Goal: Task Accomplishment & Management: Complete application form

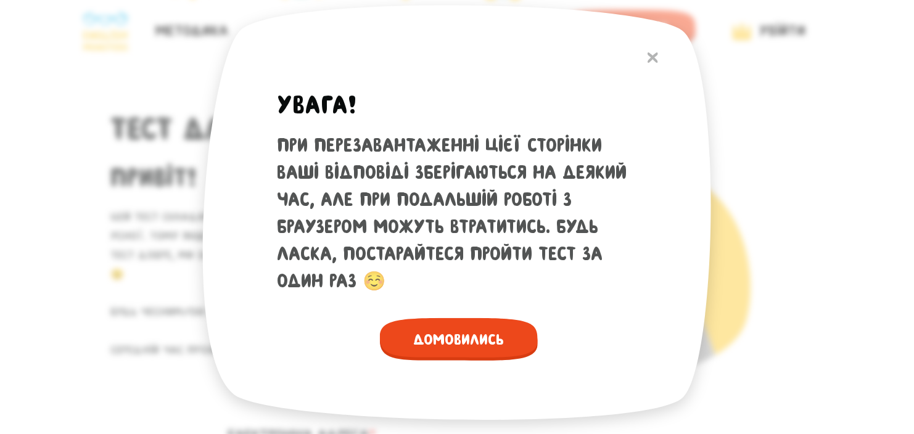
click at [481, 356] on span "Домовились" at bounding box center [459, 339] width 158 height 43
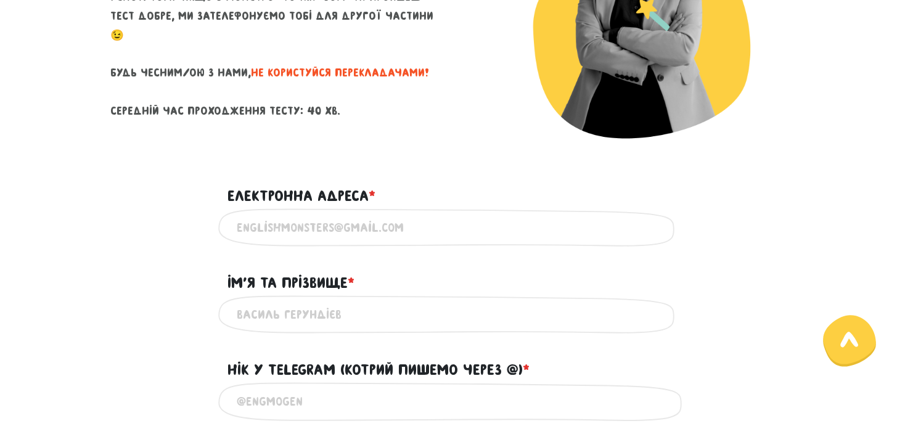
scroll to position [253, 0]
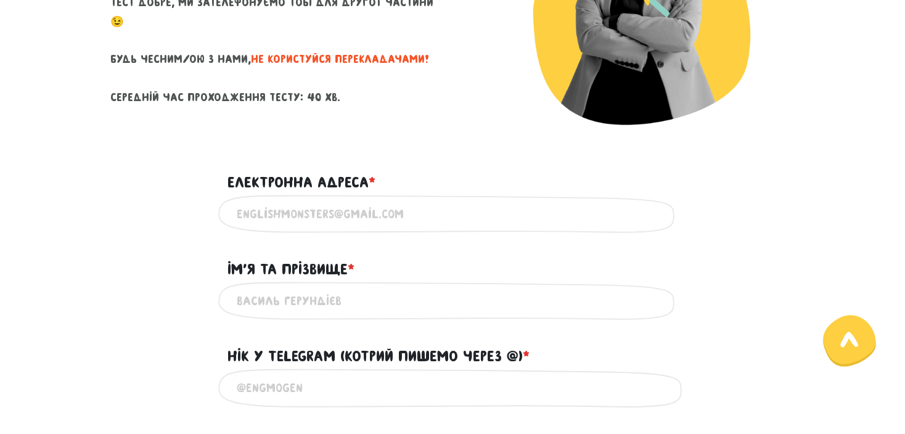
click at [421, 211] on input "Електронна адреса * ?" at bounding box center [452, 214] width 431 height 28
type input "[EMAIL_ADDRESS][DOMAIN_NAME]"
click at [333, 298] on input "Ім'я та прізвище * ?" at bounding box center [452, 301] width 431 height 28
type input "[PERSON_NAME]"
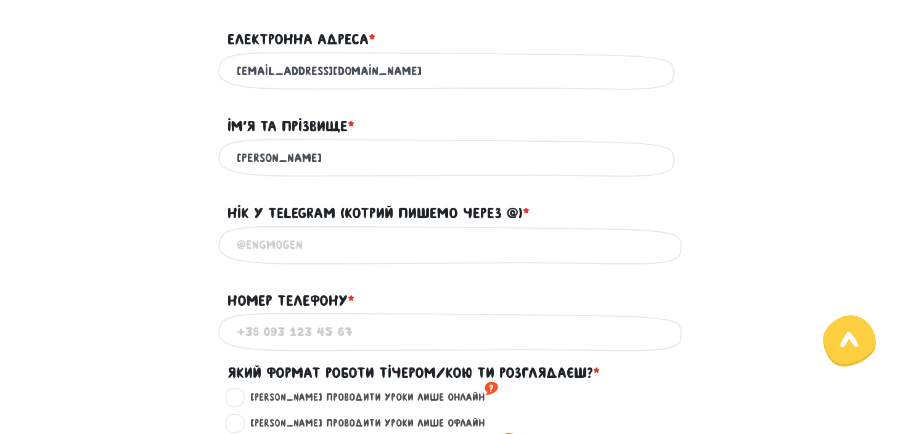
scroll to position [399, 0]
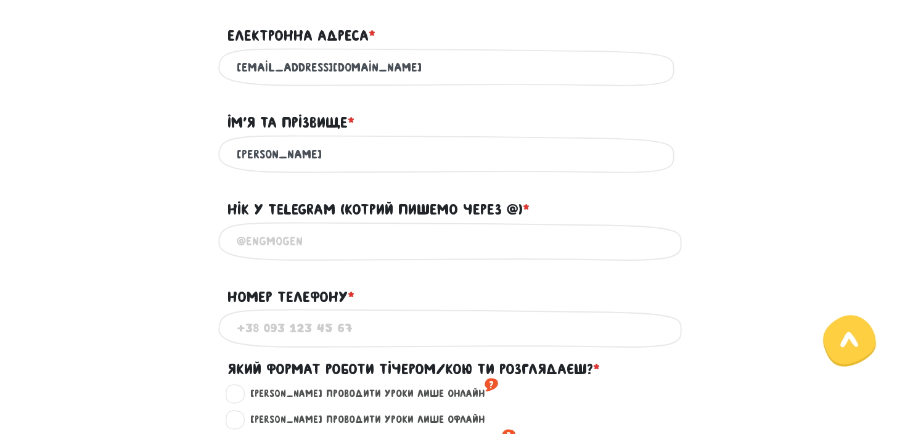
click at [343, 238] on input "Нік у Telegram (котрий пишемо через @) * ?" at bounding box center [452, 241] width 431 height 28
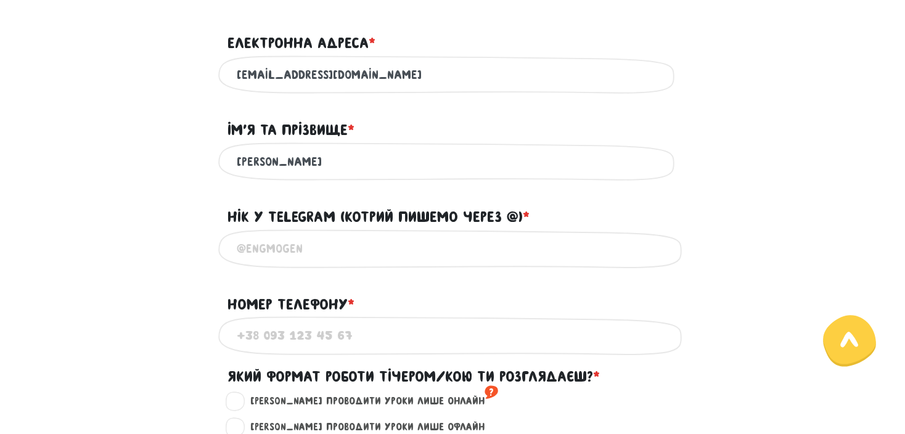
scroll to position [362, 0]
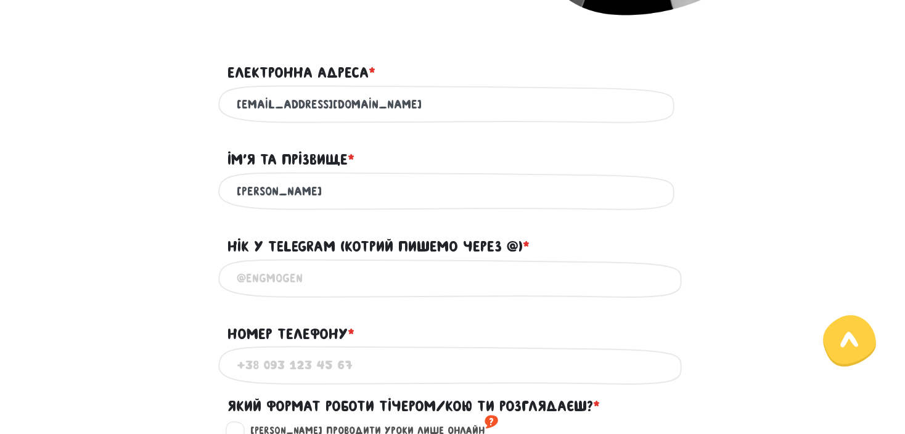
type input """
type input "2"
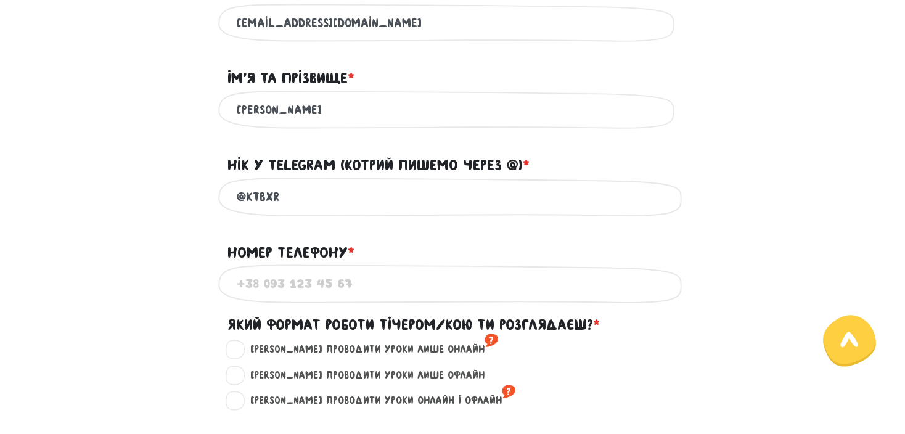
scroll to position [445, 0]
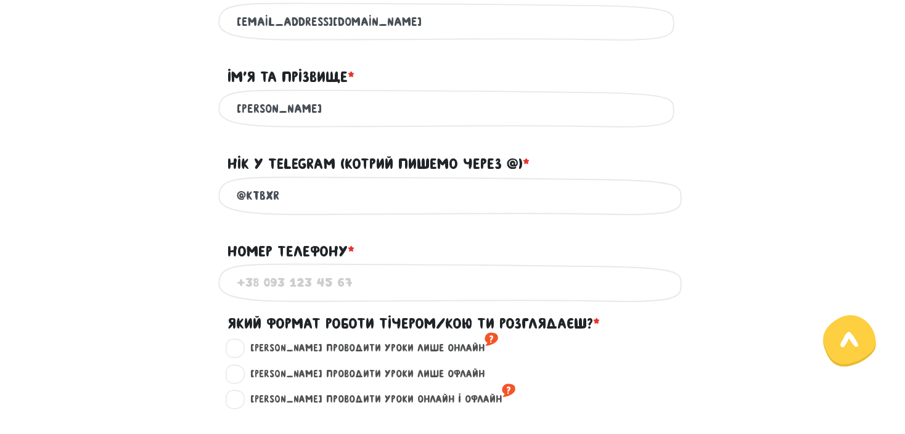
type input "@ktbxr"
click at [335, 282] on input "Номер телефону * ?" at bounding box center [452, 283] width 431 height 28
type input "="
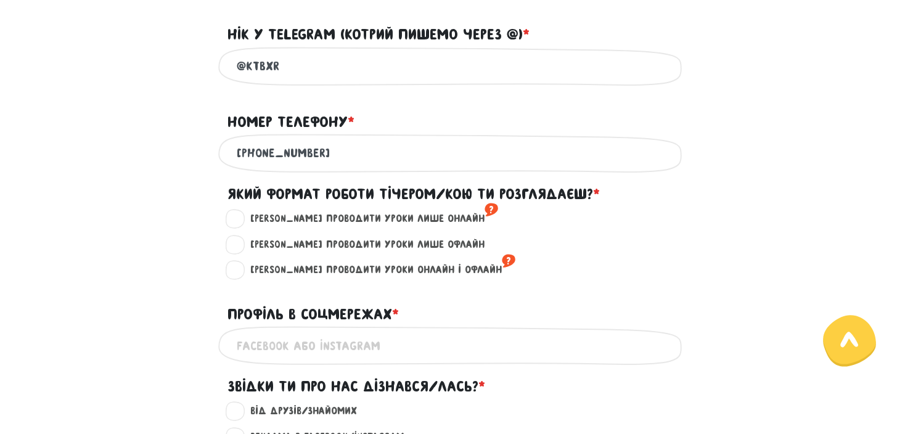
scroll to position [594, 0]
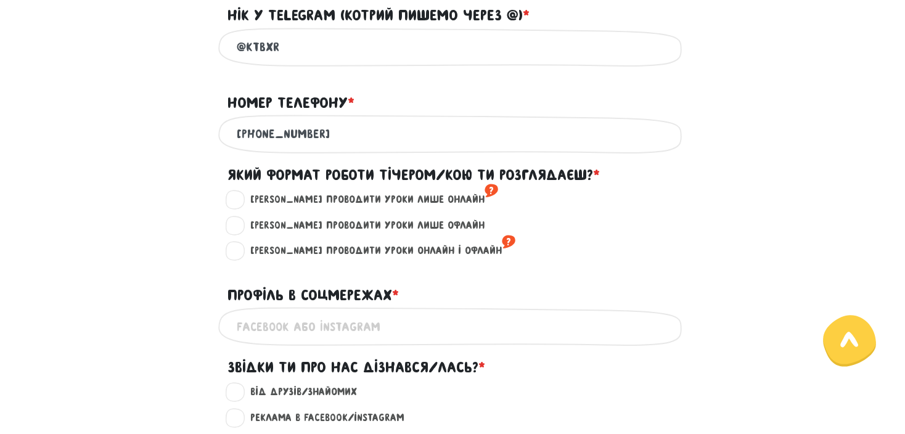
type input "[PHONE_NUMBER]"
click at [332, 205] on label "[PERSON_NAME] проводити уроки лише онлайн ?" at bounding box center [369, 200] width 258 height 16
click at [240, 204] on input "[PERSON_NAME] проводити уроки лише онлайн ?" at bounding box center [236, 198] width 10 height 12
radio input "true"
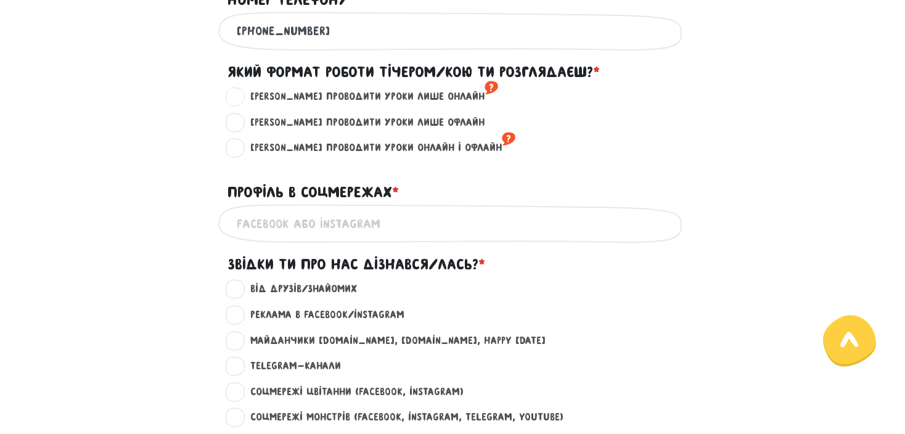
scroll to position [734, 0]
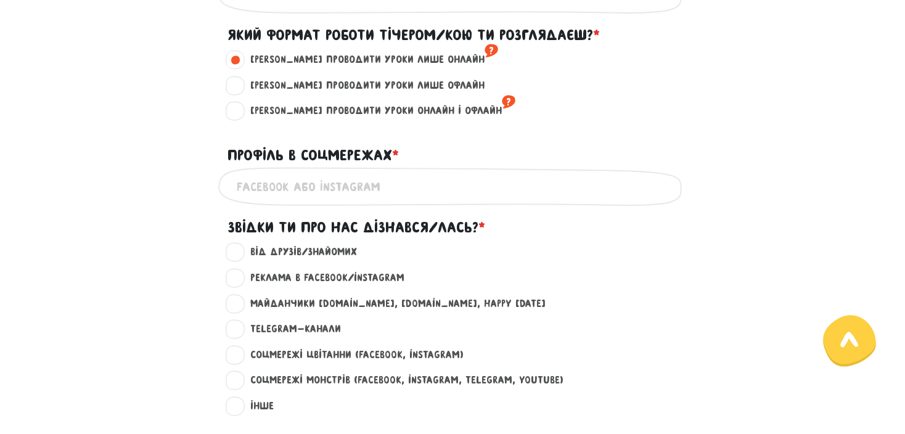
click at [280, 200] on input "Профіль в соцмережах * ?" at bounding box center [452, 187] width 431 height 28
click at [280, 200] on input "ktbxr" at bounding box center [452, 187] width 431 height 28
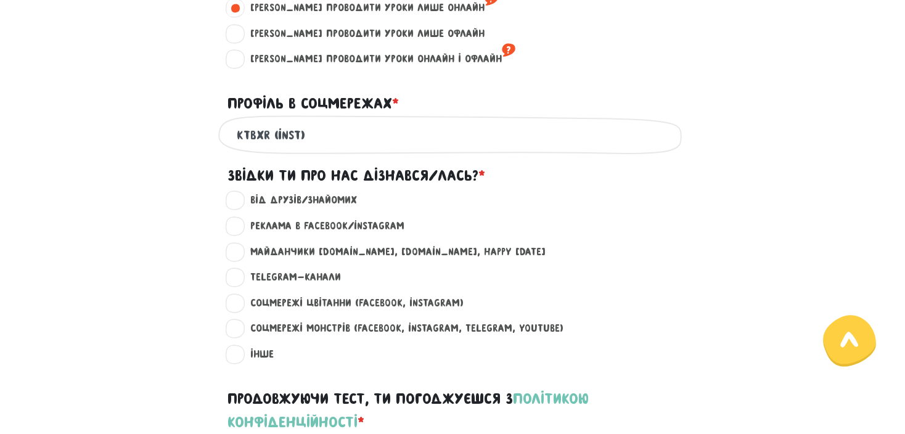
scroll to position [784, 0]
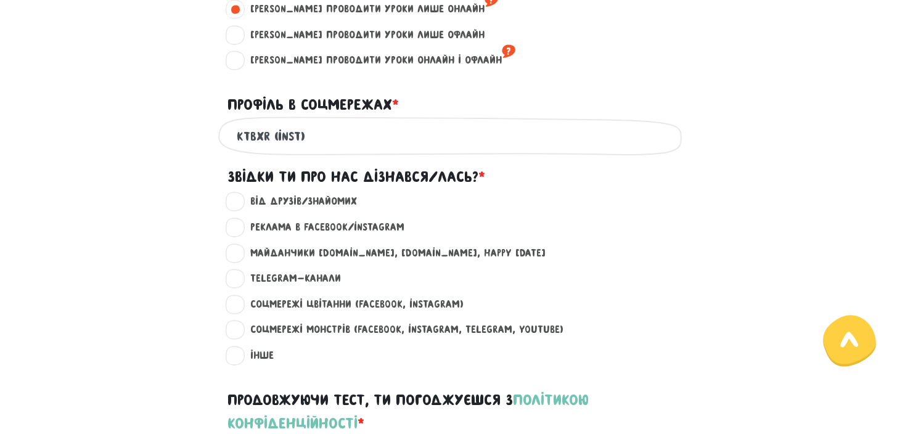
type input "ktbxr (inst)"
click at [290, 235] on label "Реклама в Facebook/Instagram ?" at bounding box center [322, 227] width 165 height 16
click at [240, 232] on input "Реклама в Facebook/Instagram ?" at bounding box center [236, 225] width 10 height 12
radio input "true"
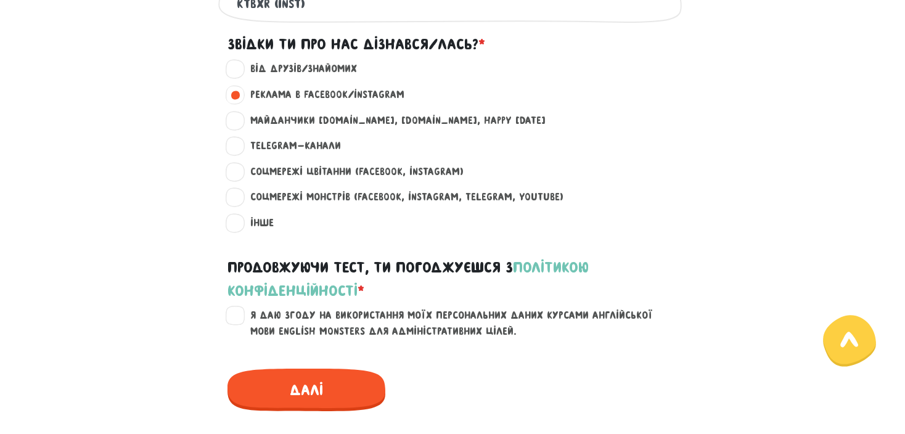
scroll to position [925, 0]
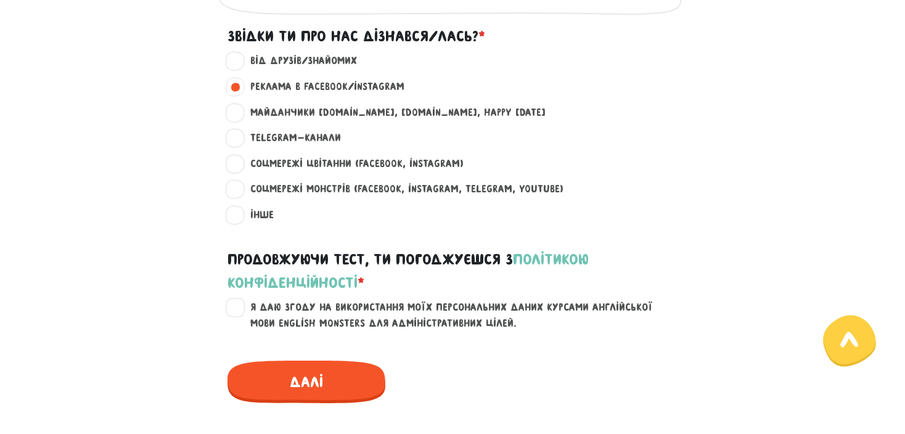
click at [240, 313] on label "Я даю згоду на використання моїх персональних даних курсами англійської мови En…" at bounding box center [460, 315] width 440 height 31
click at [231, 312] on input "Я даю згоду на використання моїх персональних даних курсами англійської мови En…" at bounding box center [236, 306] width 10 height 12
checkbox input "true"
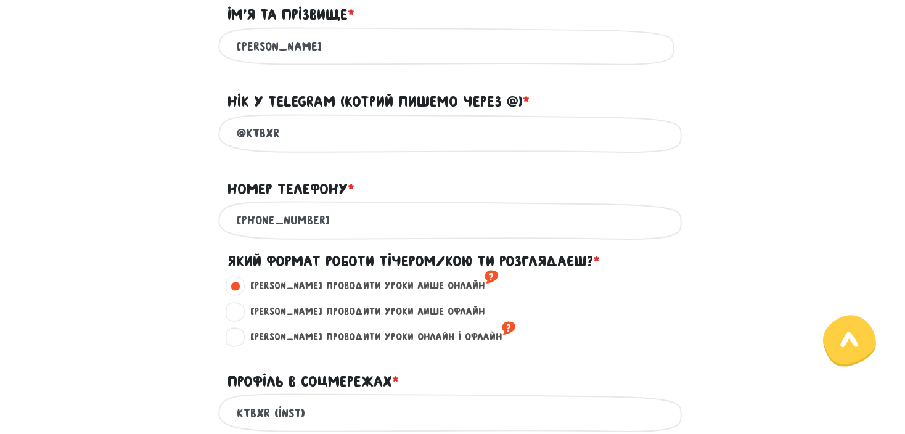
scroll to position [507, 0]
click at [195, 216] on div "[PHONE_NUMBER] Використовуй тільки цифри" at bounding box center [452, 221] width 703 height 39
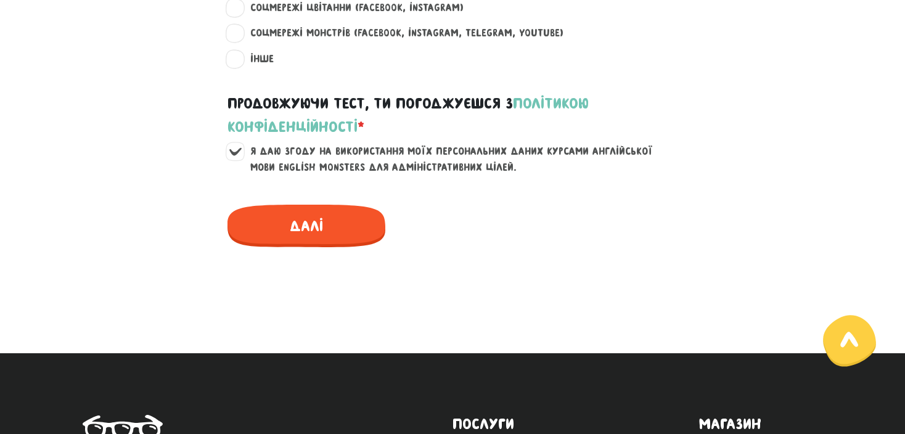
scroll to position [1079, 0]
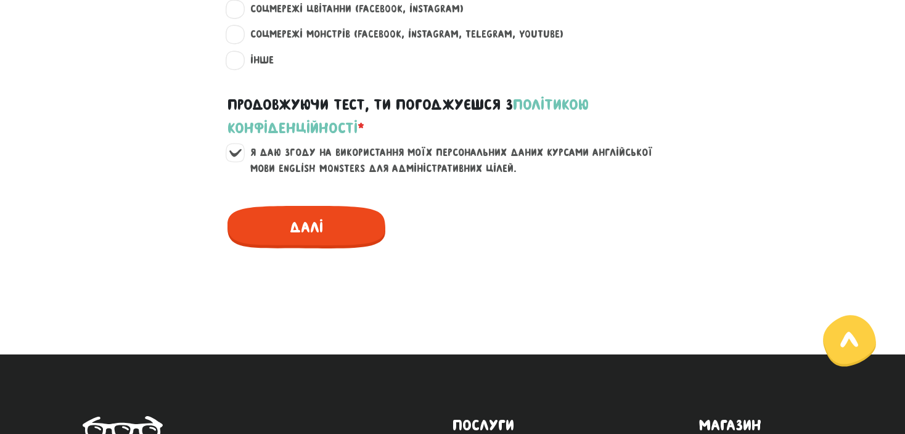
click at [273, 227] on span "Далі" at bounding box center [306, 227] width 158 height 43
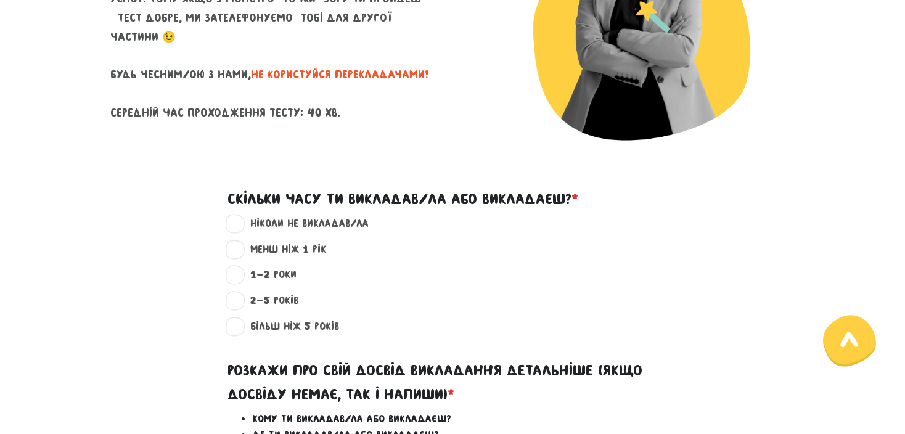
scroll to position [243, 0]
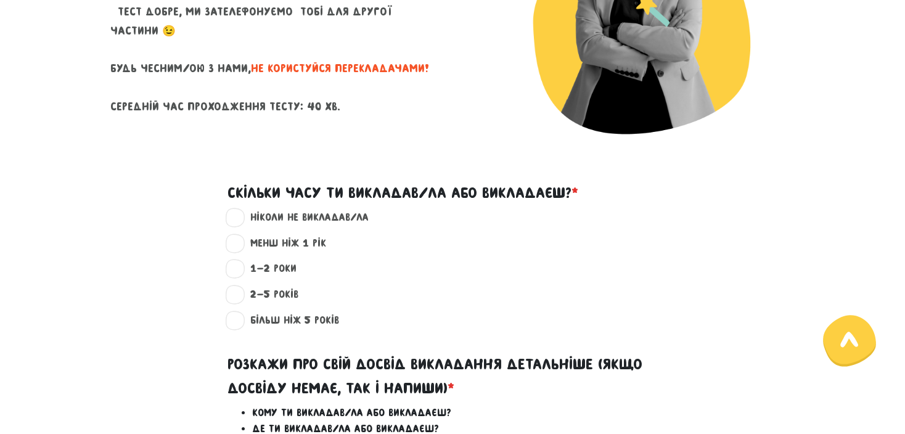
click at [291, 220] on label "ніколи не викладав/ла ?" at bounding box center [304, 218] width 129 height 16
click at [240, 220] on input "ніколи не викладав/ла ?" at bounding box center [236, 216] width 10 height 12
radio input "true"
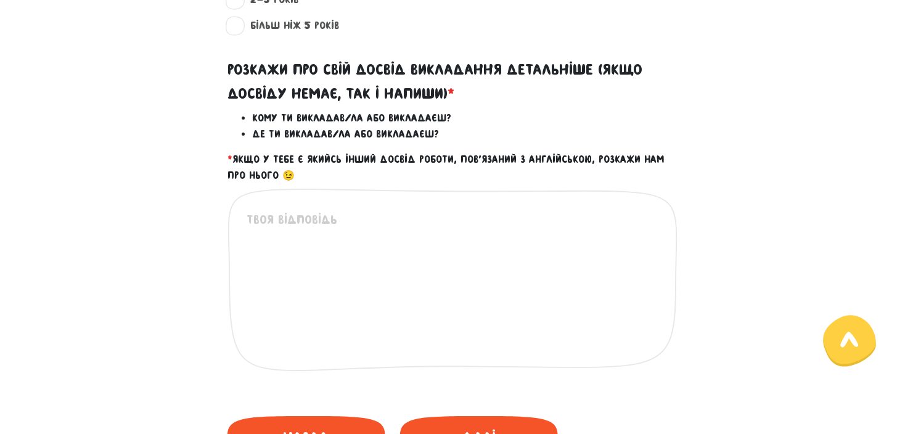
scroll to position [539, 0]
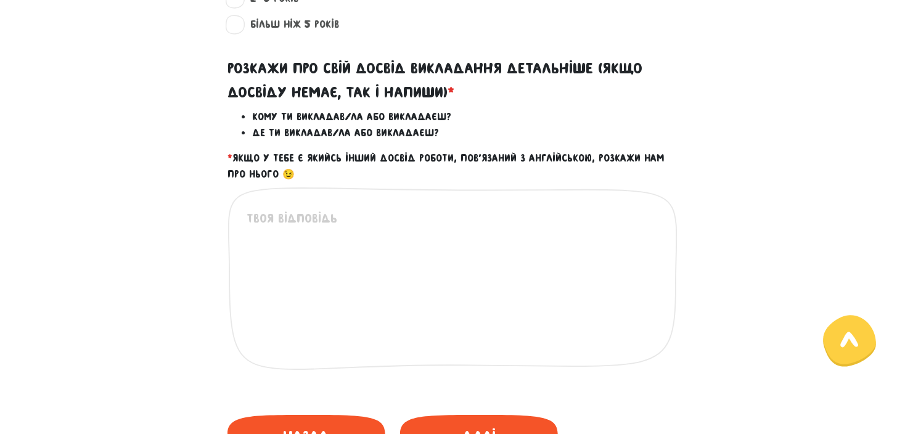
click at [291, 220] on textarea at bounding box center [453, 285] width 413 height 152
type textarea "д"
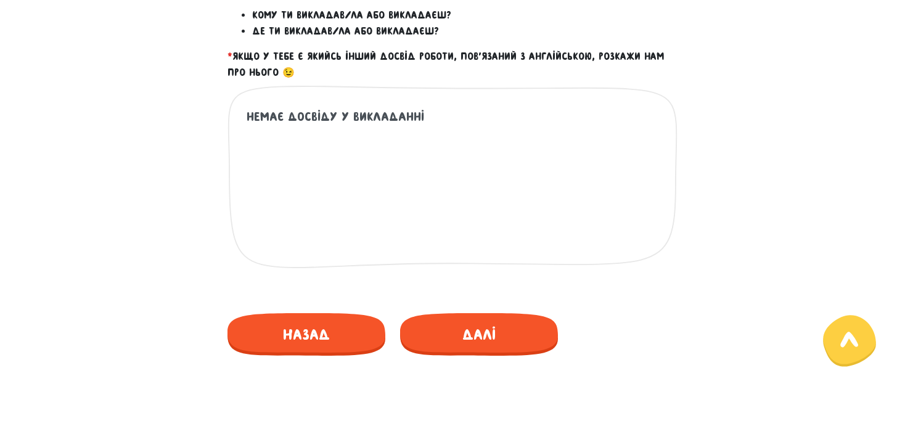
scroll to position [609, 0]
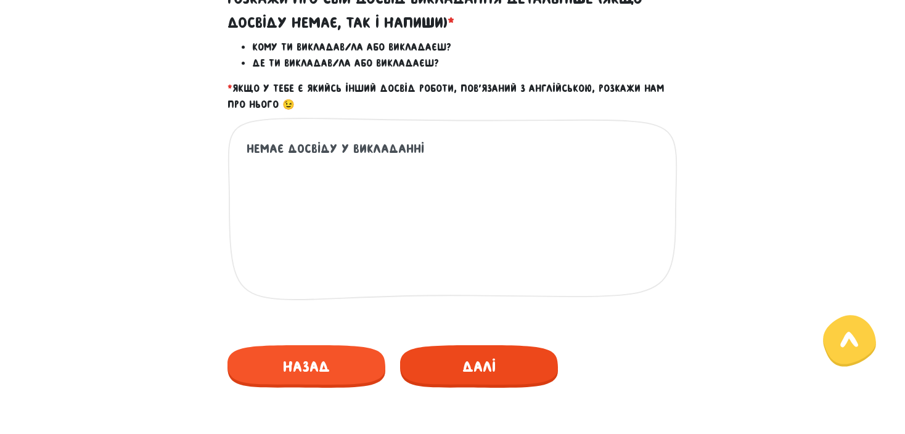
type textarea "немає досвіду у викладанні"
click at [435, 361] on span "Далі" at bounding box center [479, 366] width 158 height 43
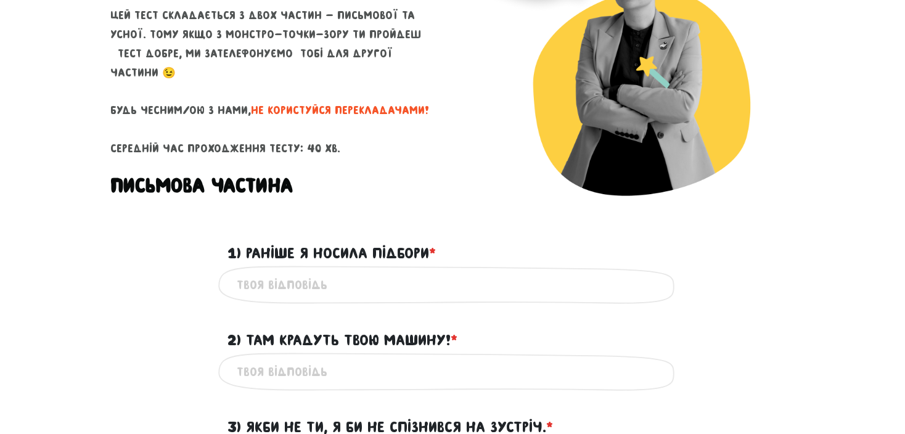
scroll to position [182, 0]
click at [394, 284] on input "1) Раніше я носила підбори * ?" at bounding box center [452, 285] width 431 height 28
type input "i"
type input "I"
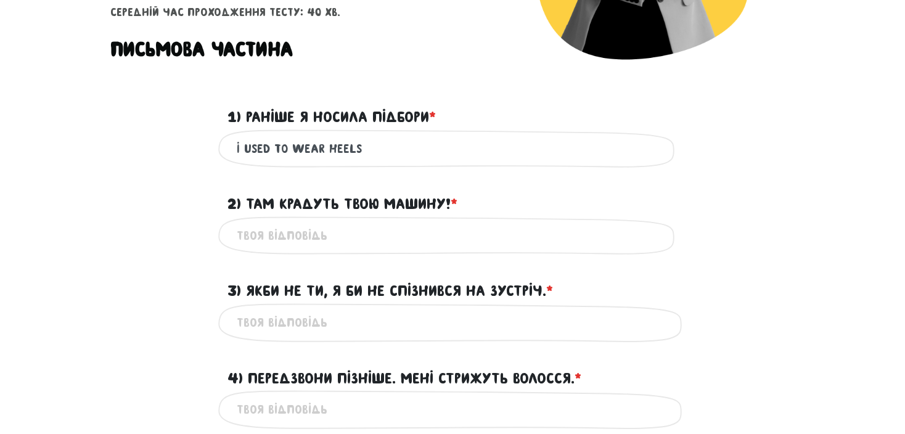
scroll to position [328, 0]
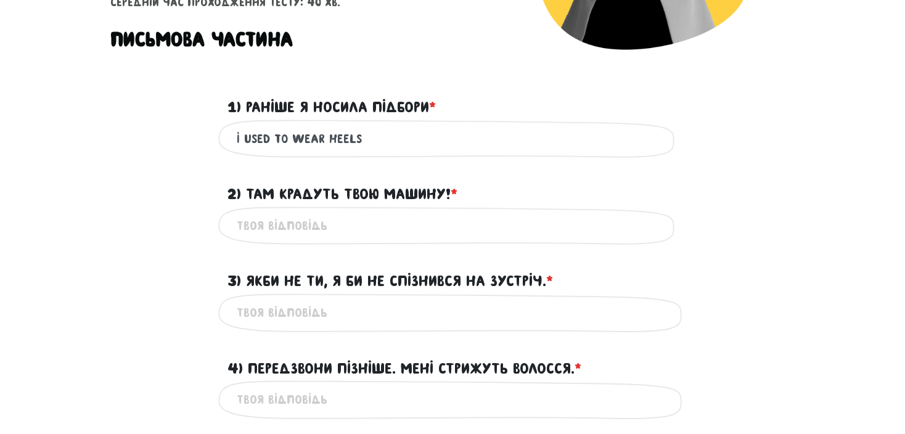
type input "I used to wear heels"
click at [409, 216] on input "2) Там крадуть твою машину! * ?" at bounding box center [452, 226] width 431 height 28
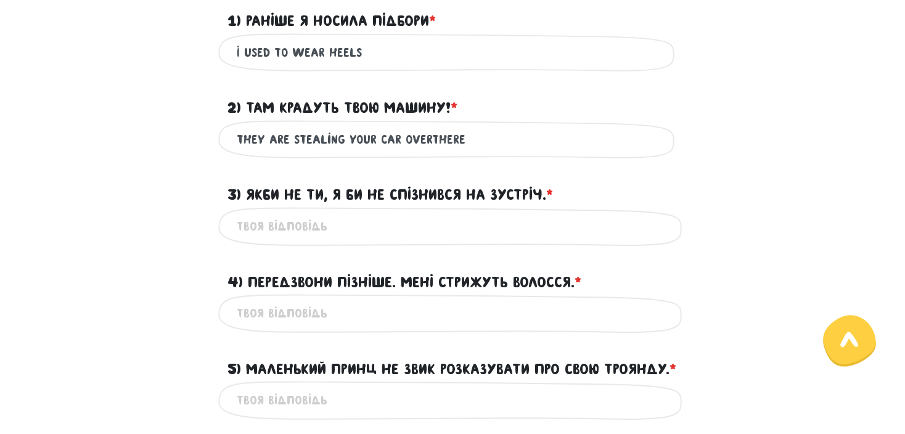
scroll to position [414, 0]
type input "they are stealing your car overthere"
click at [394, 232] on input "3) Якби не ти, я би не спізнився на зустріч. * ?" at bounding box center [452, 227] width 431 height 28
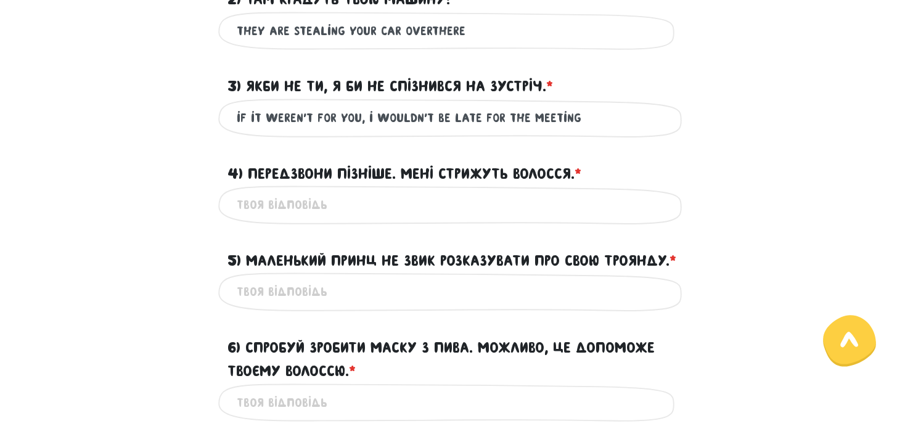
scroll to position [522, 0]
type input "if it weren't for you, i wouldn't be late for the meeting"
click at [502, 195] on input "4) Передзвони пізніше. Мені стрижуть волосся. * ?" at bounding box center [452, 206] width 431 height 28
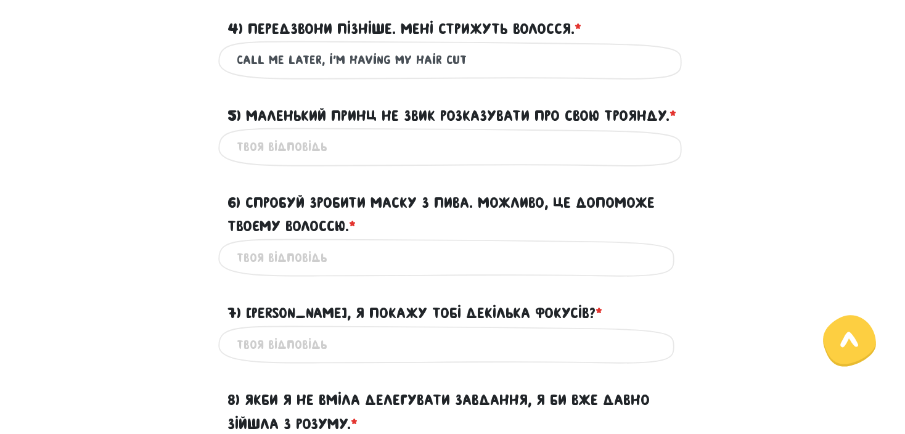
scroll to position [667, 0]
type input "call me later, i'm having my hair cut"
click at [398, 161] on input "5) Маленький Принц не звик розказувати про свою Троянду. * ?" at bounding box center [452, 148] width 431 height 28
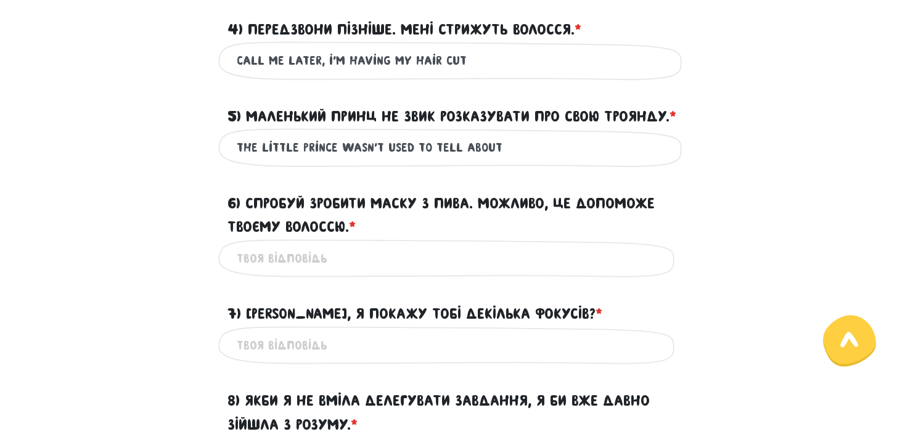
click at [446, 161] on input "The little prince wasn't used to tell about" at bounding box center [452, 148] width 431 height 28
click at [451, 161] on input "The little prince wasn't used to tell about" at bounding box center [452, 148] width 431 height 28
type input "The little prince wasn't used to talk about his rose"
click at [375, 272] on input "6) Спробуй зробити маску з пива. Можливо, це допоможе твоєму волоссю. * ?" at bounding box center [452, 259] width 431 height 28
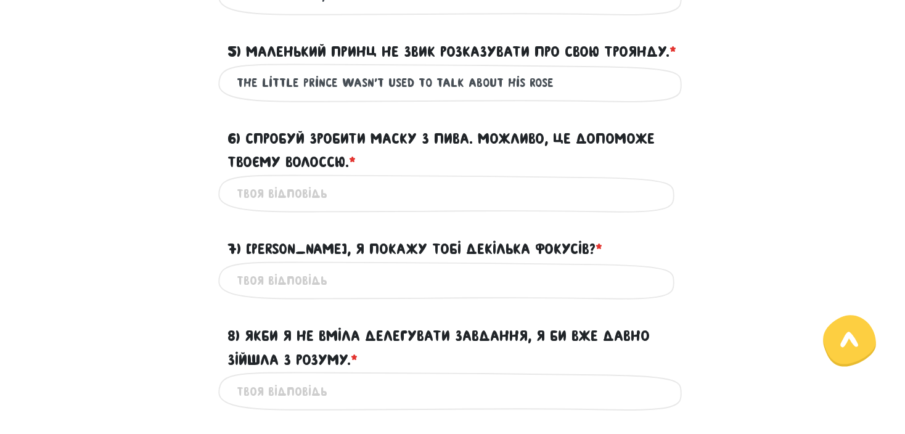
scroll to position [735, 0]
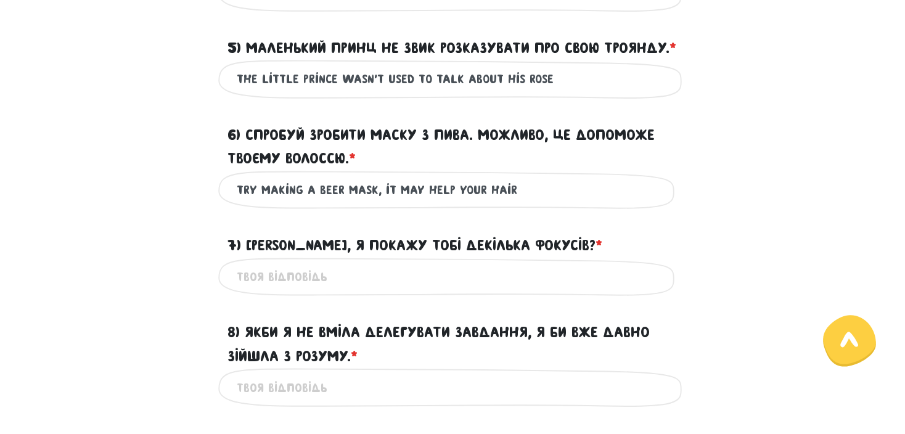
type input "try making a beer mask, it may help your hair"
click at [320, 291] on input "7) [PERSON_NAME], я покажу тобі декілька фокусів? * ?" at bounding box center [452, 277] width 431 height 28
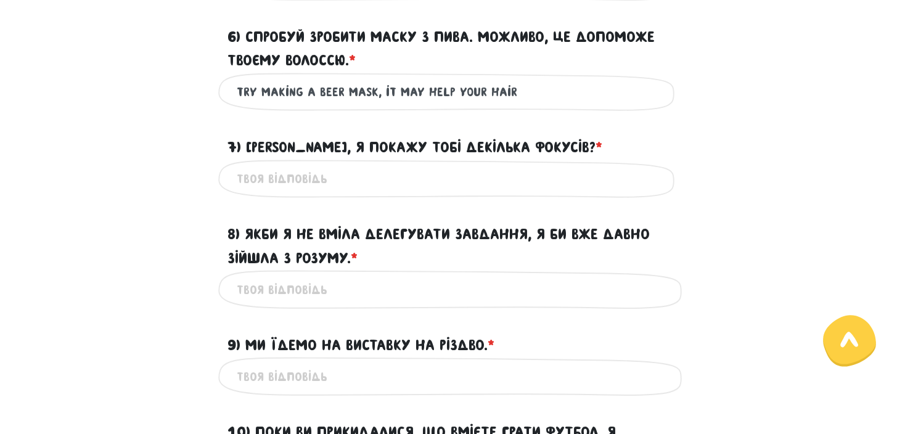
scroll to position [834, 0]
click at [595, 155] on span "*" at bounding box center [598, 146] width 7 height 17
click at [547, 168] on input "7) [PERSON_NAME], я покажу тобі декілька фокусів? * ?" at bounding box center [452, 179] width 431 height 28
click at [595, 155] on span "*" at bounding box center [598, 146] width 7 height 17
click at [547, 168] on input "7) [PERSON_NAME], я покажу тобі декілька фокусів? * ?" at bounding box center [452, 179] width 431 height 28
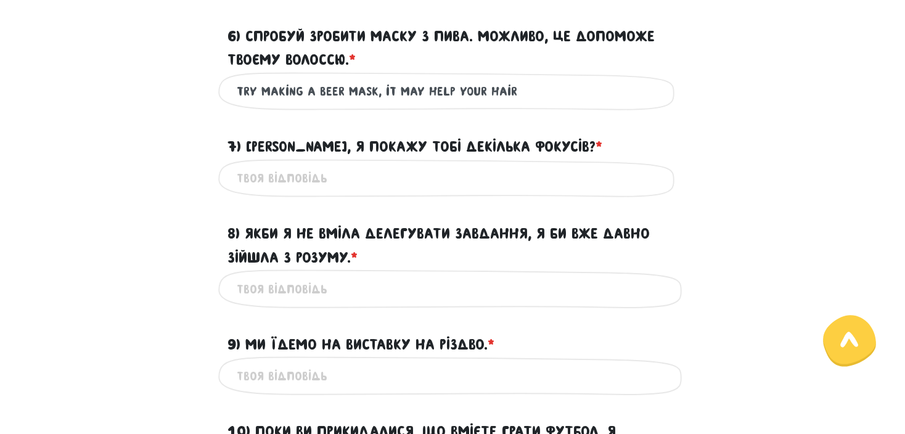
click at [595, 155] on span "*" at bounding box center [598, 146] width 7 height 17
click at [547, 168] on input "7) [PERSON_NAME], я покажу тобі декілька фокусів? * ?" at bounding box center [452, 179] width 431 height 28
click at [595, 155] on span "*" at bounding box center [598, 146] width 7 height 17
click at [547, 168] on input "7) [PERSON_NAME], я покажу тобі декілька фокусів? * ?" at bounding box center [452, 179] width 431 height 28
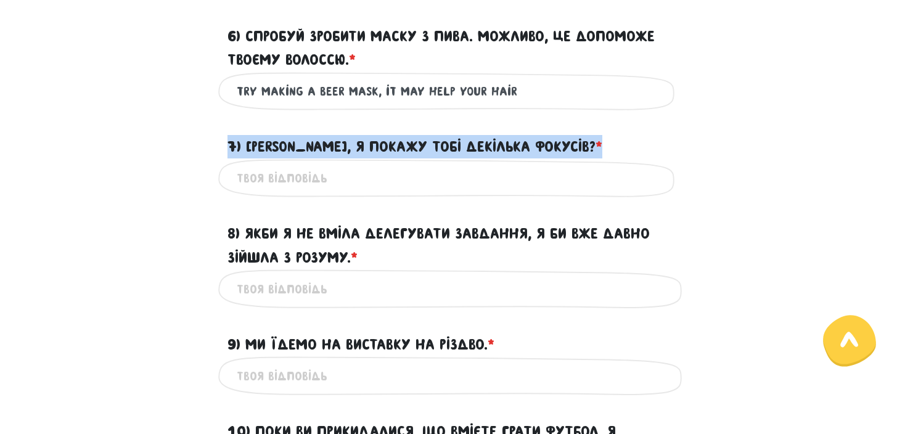
click at [595, 155] on span "*" at bounding box center [598, 146] width 7 height 17
click at [547, 168] on input "7) [PERSON_NAME], я покажу тобі декілька фокусів? * ?" at bounding box center [452, 179] width 431 height 28
click at [595, 155] on span "*" at bounding box center [598, 146] width 7 height 17
click at [547, 168] on input "7) [PERSON_NAME], я покажу тобі декілька фокусів? * ?" at bounding box center [452, 179] width 431 height 28
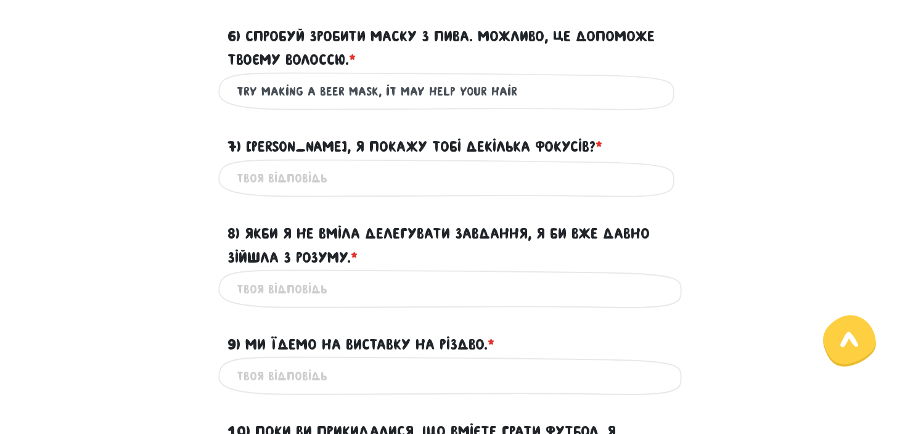
click at [475, 192] on input "7) [PERSON_NAME], я покажу тобі декілька фокусів? * ?" at bounding box center [452, 179] width 431 height 28
type input "would you like me to show you some focus?"
click at [379, 303] on input "8) Якби я не вміла делегувати завдання, я би вже давно зійшла з розуму. * ?" at bounding box center [452, 289] width 431 height 28
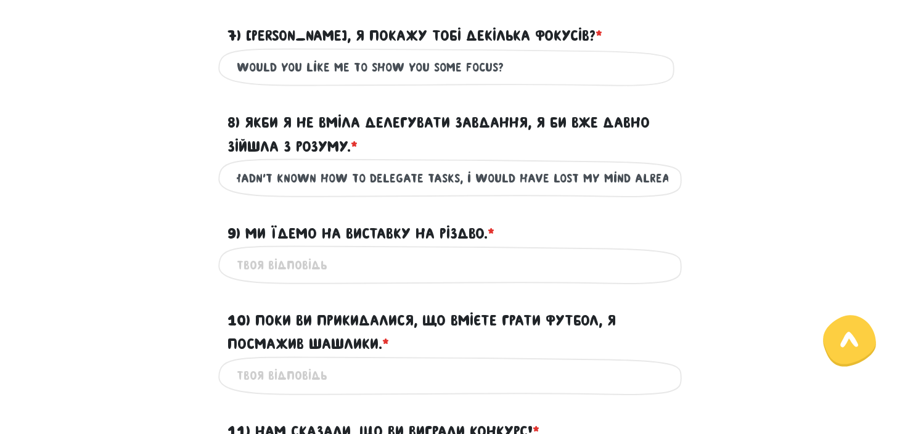
scroll to position [0, 25]
type input "if i hadn't known how to delegate tasks, i would have lost my mind already"
click at [329, 279] on input "9) Ми їдемо на виставку на Різдво. * ?" at bounding box center [452, 265] width 431 height 28
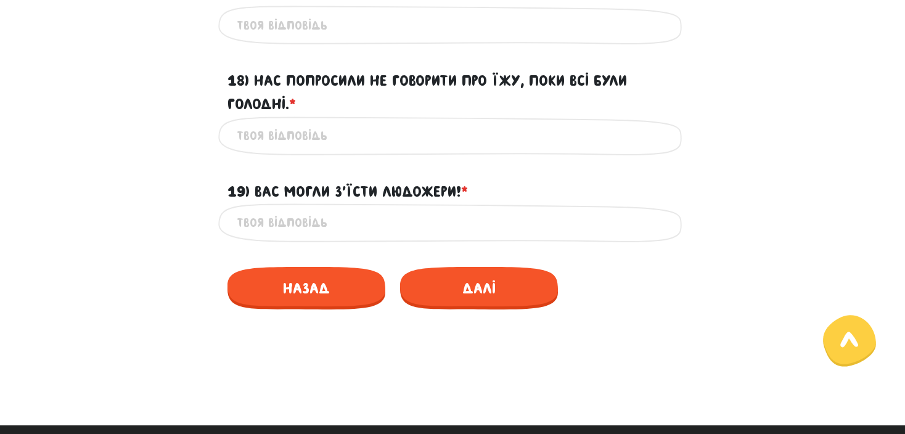
scroll to position [1948, 0]
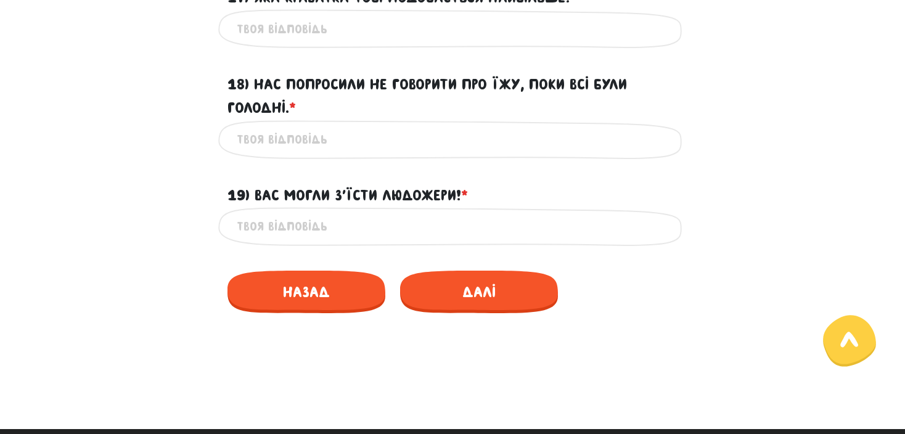
type input "We are going to the exhibition for christmas"
click at [351, 240] on input "19) Вас могли з’їсти людожери! * ?" at bounding box center [452, 227] width 431 height 28
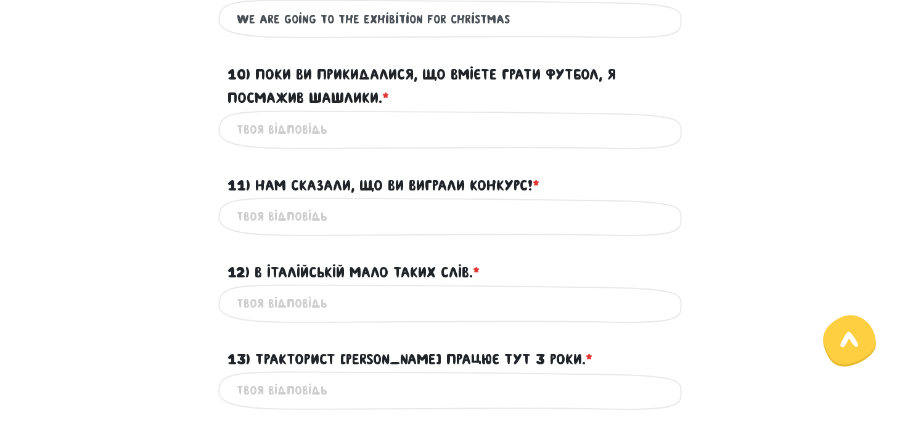
scroll to position [1192, 0]
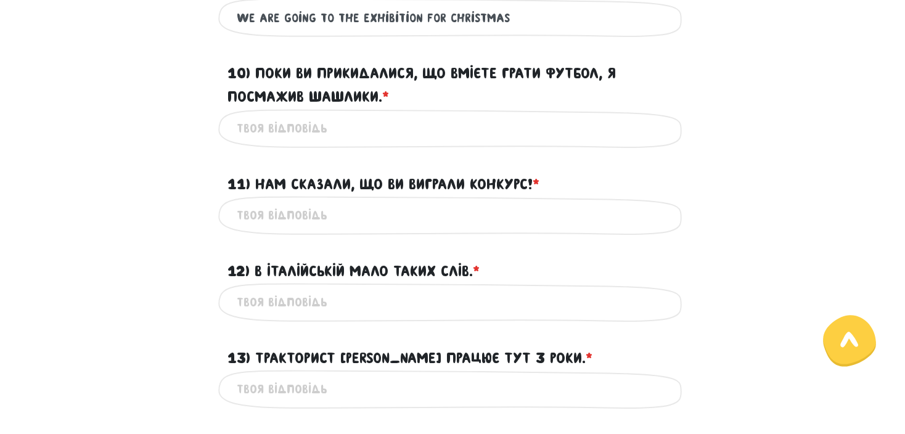
type input "You could have been eaten by cannibals!"
click at [385, 105] on span "*" at bounding box center [385, 96] width 7 height 17
click at [385, 117] on input "10) Поки ви прикидалися, що вмієте грати футбол, я посмажив шашлики. * ?" at bounding box center [452, 129] width 431 height 28
click at [369, 142] on input "10) Поки ви прикидалися, що вмієте грати футбол, я посмажив шашлики. * ?" at bounding box center [452, 129] width 431 height 28
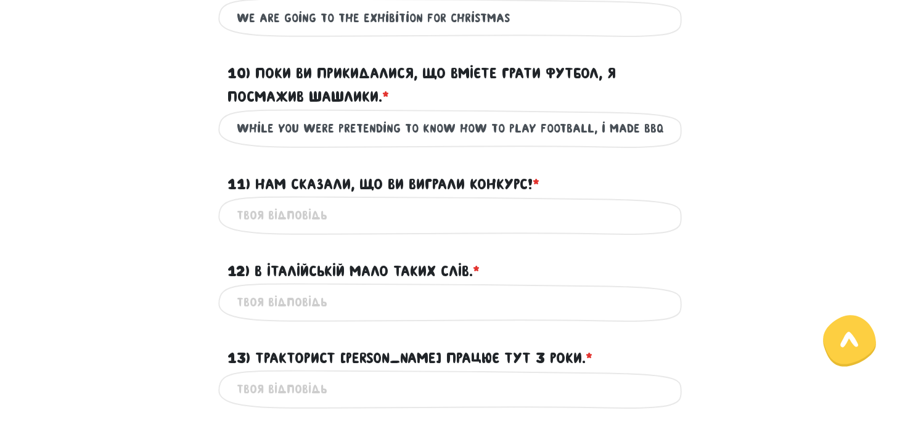
type input "while you were pretending to know how to play football, i made BBQ"
click at [320, 229] on input "11) Нам сказали, що ви виграли конкурс! * ?" at bounding box center [452, 216] width 431 height 28
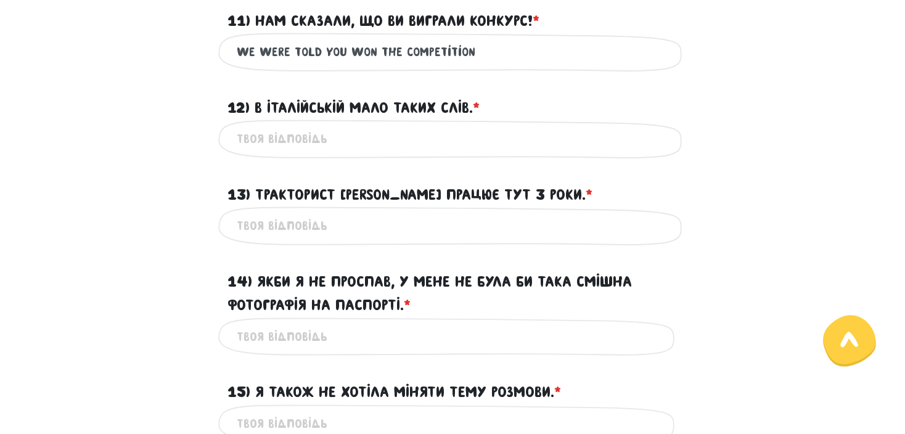
scroll to position [1356, 0]
type input "We were told you won the competition"
click at [361, 152] on input "12) В італійській мало таких слів. * ?" at bounding box center [452, 139] width 431 height 28
type input "there are few such words in italian"
click at [312, 239] on input "13) Тракторист [PERSON_NAME] працює тут 3 роки. * ?" at bounding box center [452, 225] width 431 height 28
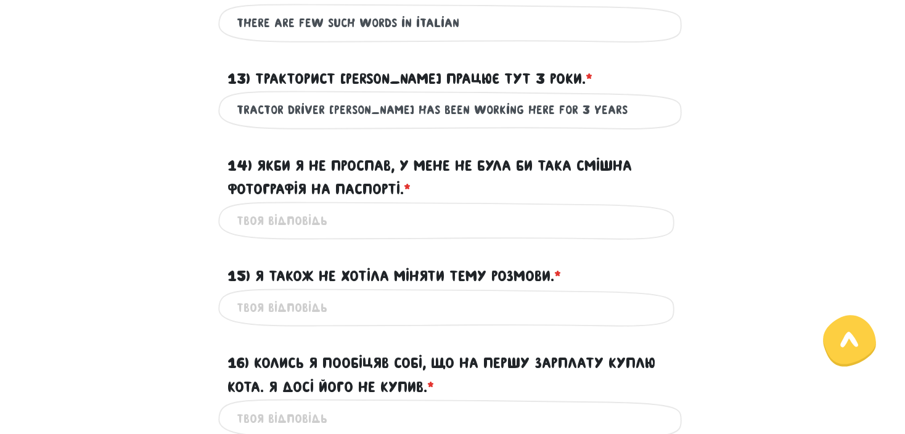
scroll to position [1472, 0]
type input "tractor driver [PERSON_NAME] has been working here for 3 years"
click at [299, 234] on input "14) Якби я не проспав, у мене не була би така смішна фотографія на паспорті. * ?" at bounding box center [452, 220] width 431 height 28
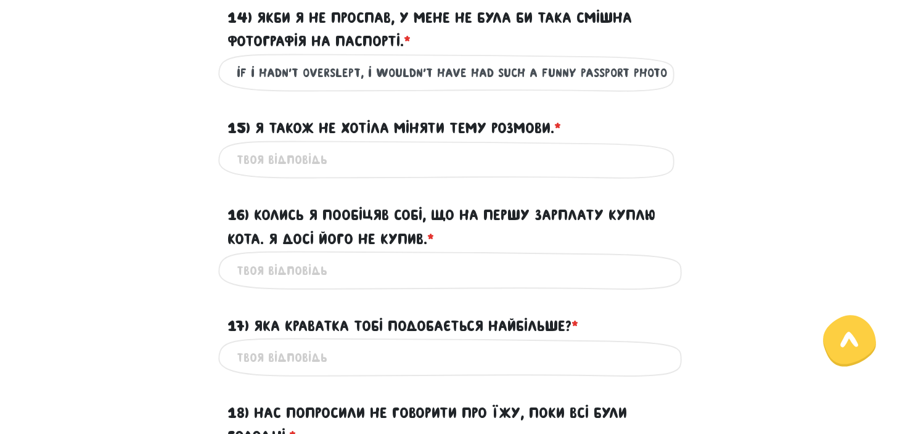
scroll to position [1621, 0]
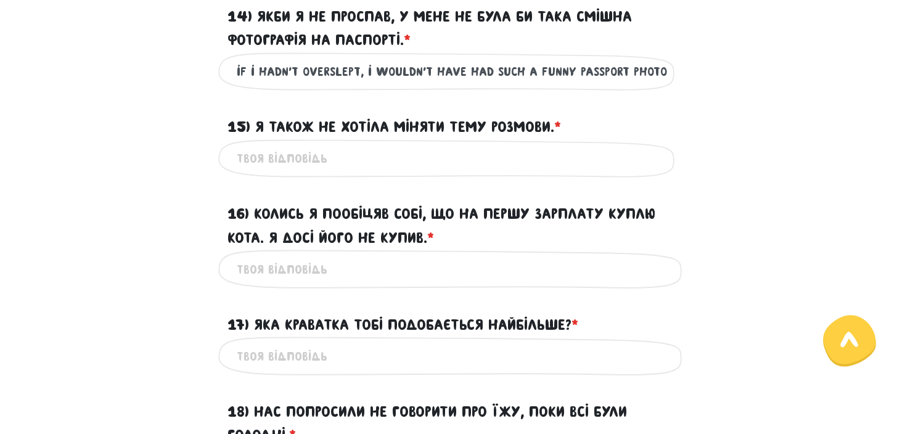
type input "if i hadn't overslept, i wouldn't have had such a funny passport photo"
click at [306, 172] on input "15) Я також не хотіла міняти тему розмови. * ?" at bounding box center [452, 159] width 431 height 28
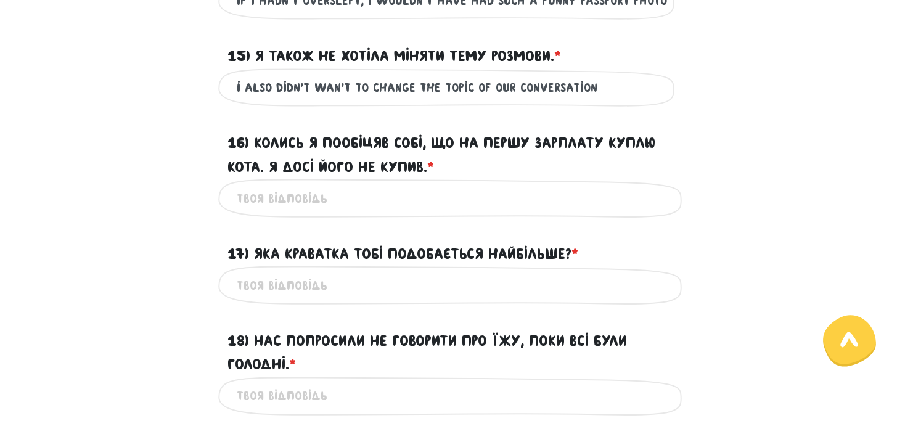
scroll to position [1692, 0]
type input "i also didn't wan't to change the topic of our conversation"
click at [313, 211] on input "16) Колись я пообіцяв собі, що на першу зарплату куплю кота. Я досі його не куп…" at bounding box center [452, 198] width 431 height 28
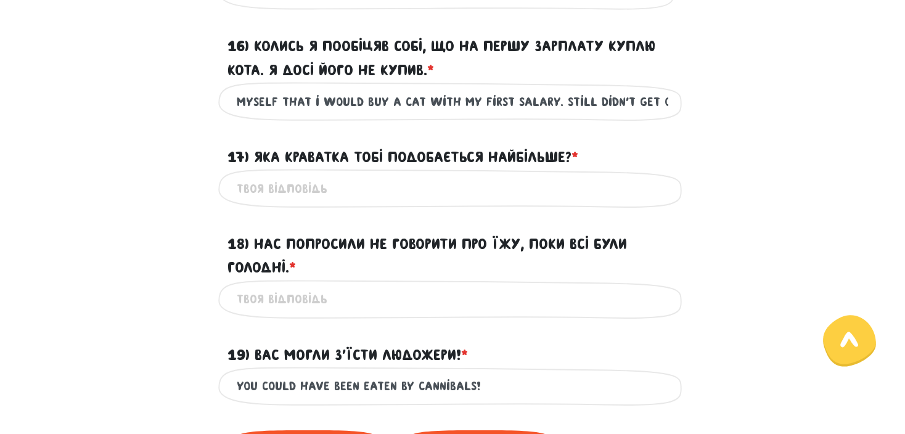
scroll to position [1789, 0]
type input "once i promised myself that i would buy a cat with my first salary. Still didn'…"
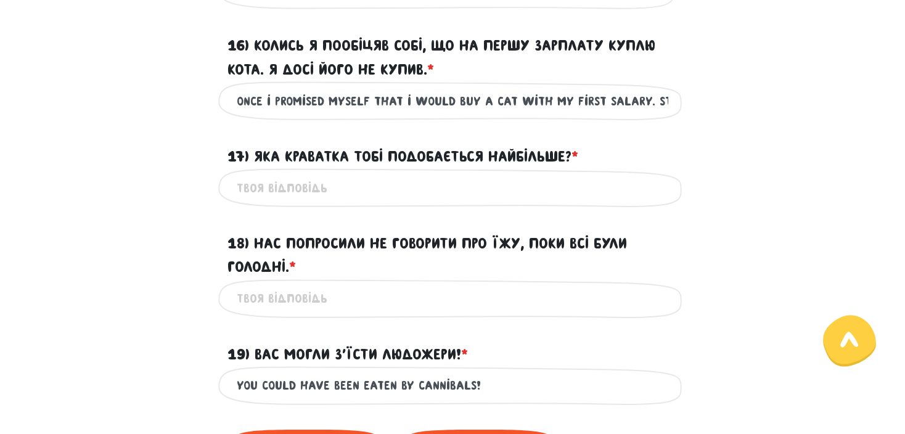
click at [313, 202] on input "17) Яка краватка тобі подобається найбільше? * ?" at bounding box center [452, 188] width 431 height 28
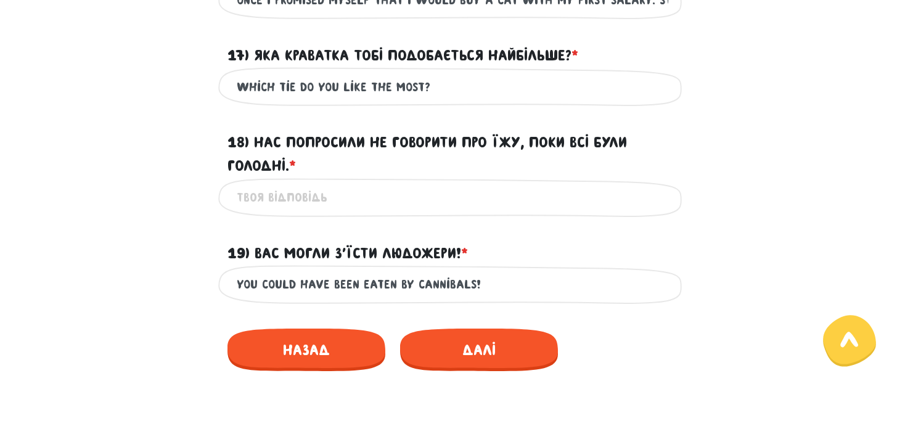
scroll to position [1891, 0]
type input "which tie do you like the most?"
click at [313, 211] on input "18) Нас попросили не говорити про їжу, поки всі були голодні. * ?" at bounding box center [452, 197] width 431 height 28
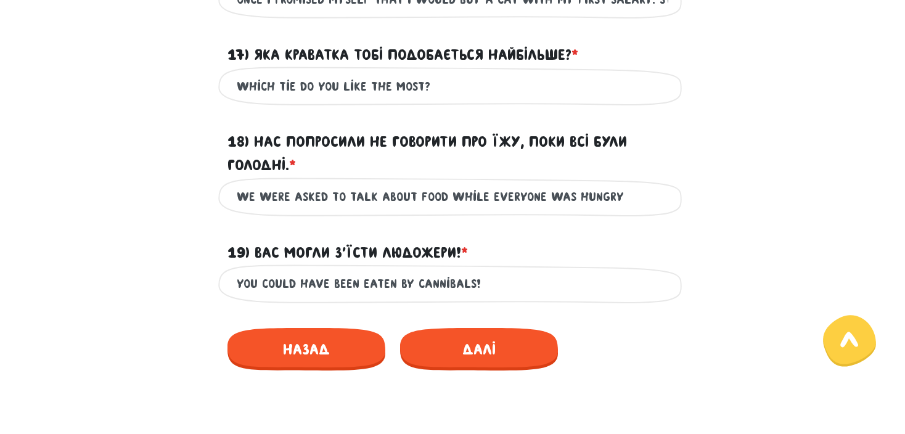
click at [325, 211] on input "we were asked to talk about food while everyone was hungry" at bounding box center [452, 197] width 431 height 28
type input "we were asked not to talk about food while everyone was hungry"
click at [430, 178] on label "18) Нас попросили не говорити про їжу, поки всі були голодні. * ?" at bounding box center [452, 153] width 450 height 47
click at [430, 195] on input "we were asked not to talk about food while everyone was hungry" at bounding box center [452, 197] width 431 height 28
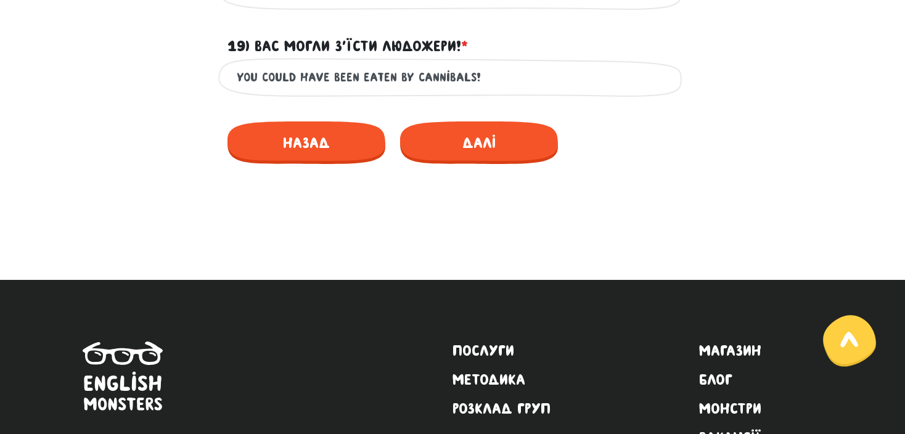
scroll to position [2098, 0]
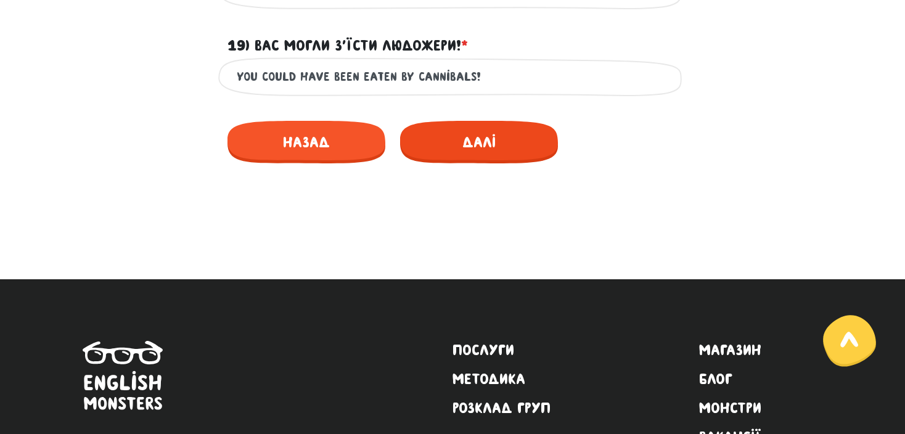
click at [485, 163] on span "Далі" at bounding box center [479, 142] width 158 height 43
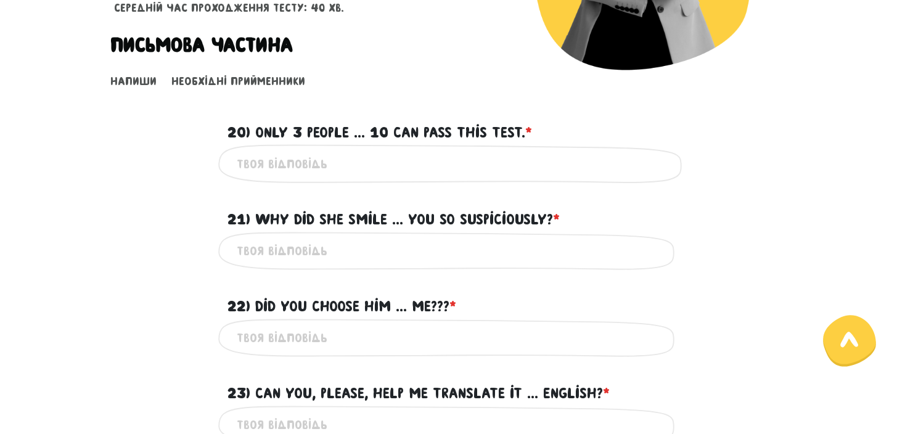
scroll to position [306, 0]
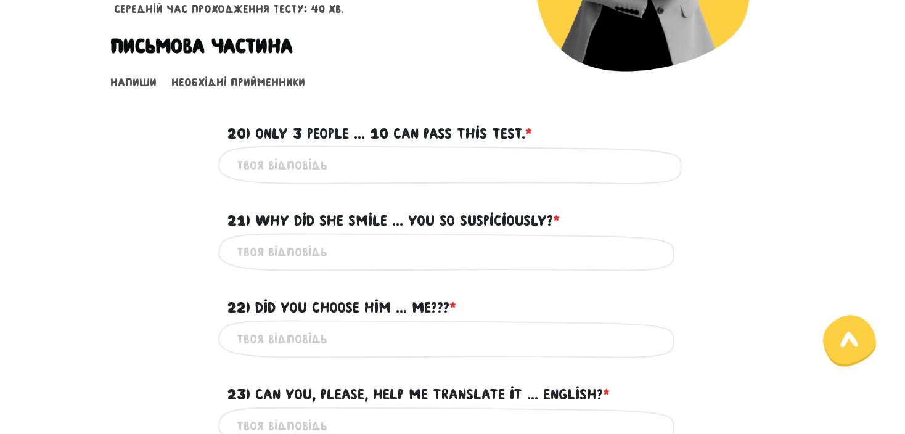
click at [436, 153] on input "20) Only 3 people ... 10 can pass this test. * ?" at bounding box center [452, 165] width 431 height 28
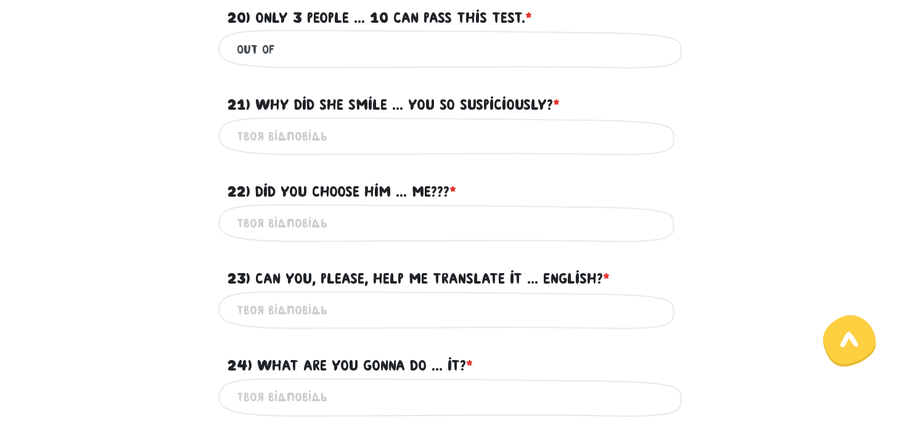
type input "out of"
click at [436, 153] on form "Тест для тічерів 4/7 Привіт! Цей тест складається з двох частин - письмової та …" at bounding box center [452, 160] width 684 height 1013
click at [406, 141] on input "21) Why did she smile ... you so suspiciously? * ?" at bounding box center [452, 137] width 431 height 28
type input "to"
click at [363, 229] on input "22) Did you choose him ... me??? * ?" at bounding box center [452, 224] width 431 height 28
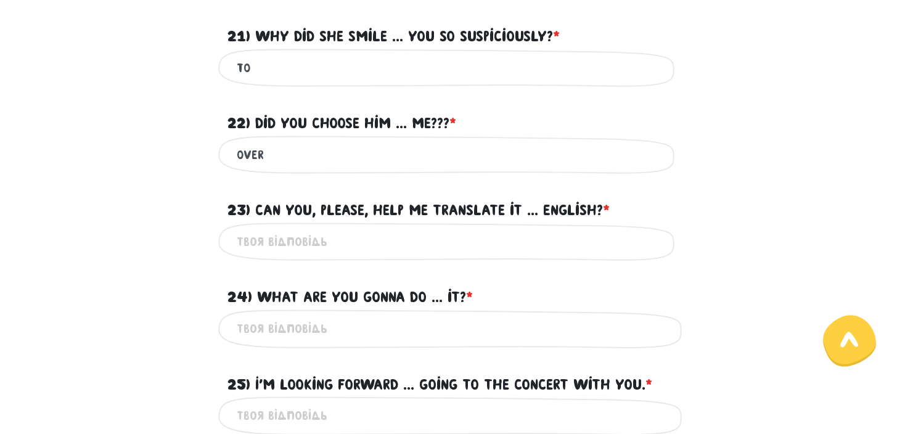
scroll to position [491, 0]
type input "over"
click at [363, 229] on input "23) Can you, please, help me translate it ... English? * ?" at bounding box center [452, 241] width 431 height 28
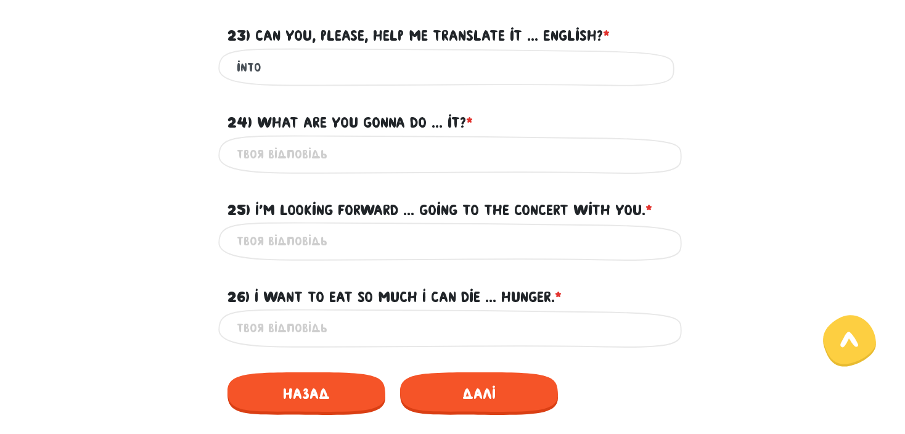
scroll to position [666, 0]
type input "into"
click at [303, 141] on input "24) What are you gonna do ... it? * ?" at bounding box center [452, 154] width 431 height 28
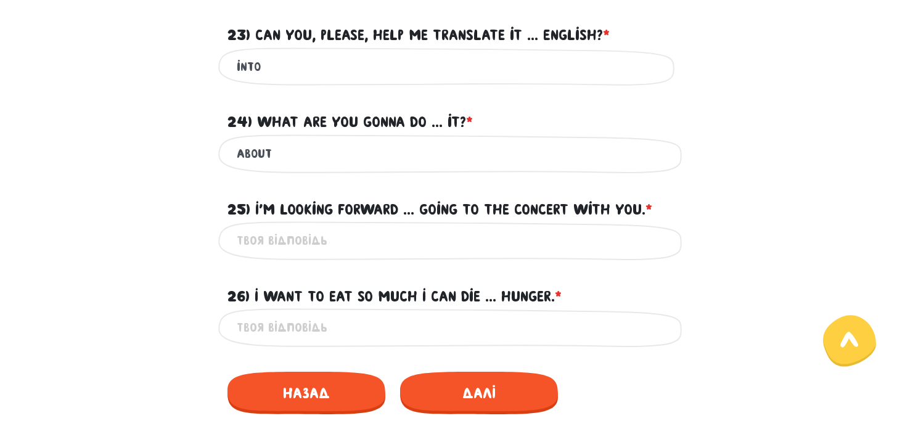
type input "about"
click at [322, 237] on input "25) I'm looking forward ... going to the concert with you. * ?" at bounding box center [452, 241] width 431 height 28
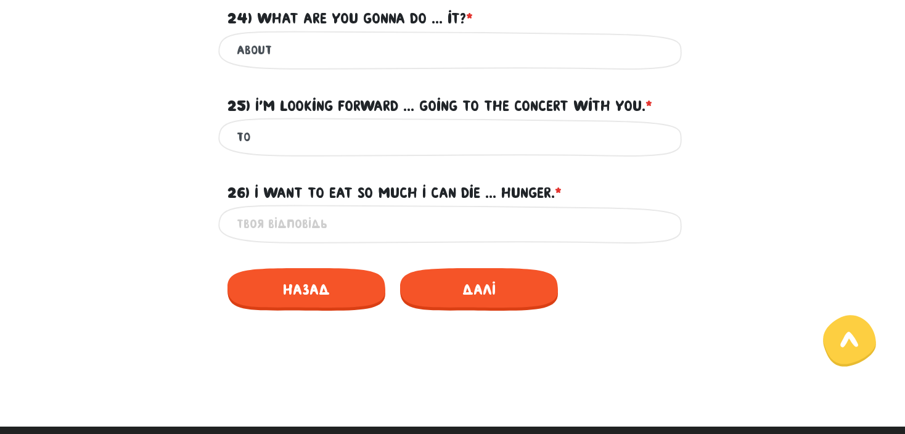
scroll to position [770, 0]
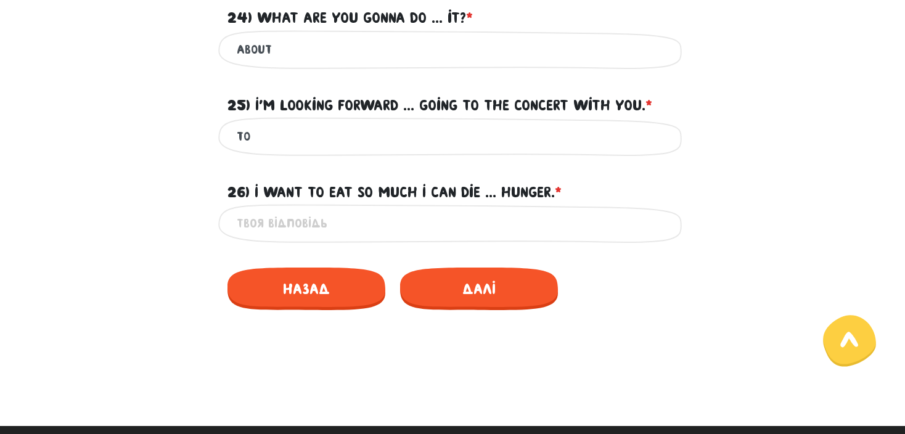
type input "to"
click at [338, 223] on input "26) I want to eat so much I can die ... hunger. * ?" at bounding box center [452, 224] width 431 height 28
type input "from"
click at [502, 284] on span "Далі" at bounding box center [479, 289] width 158 height 43
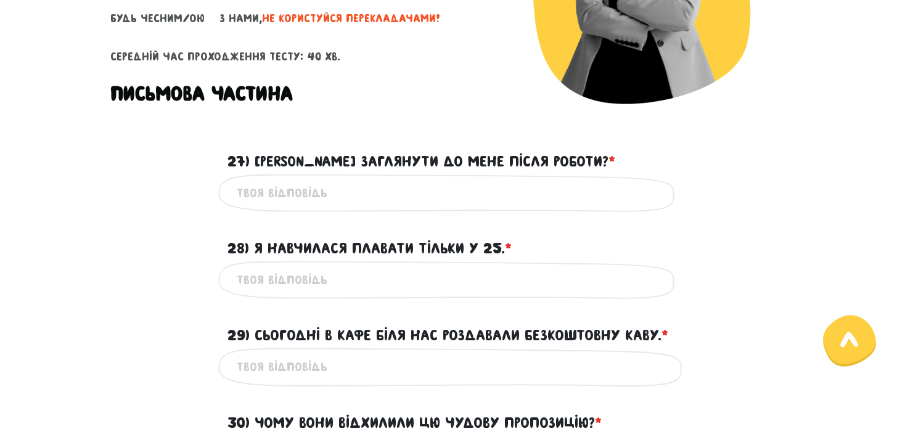
scroll to position [269, 0]
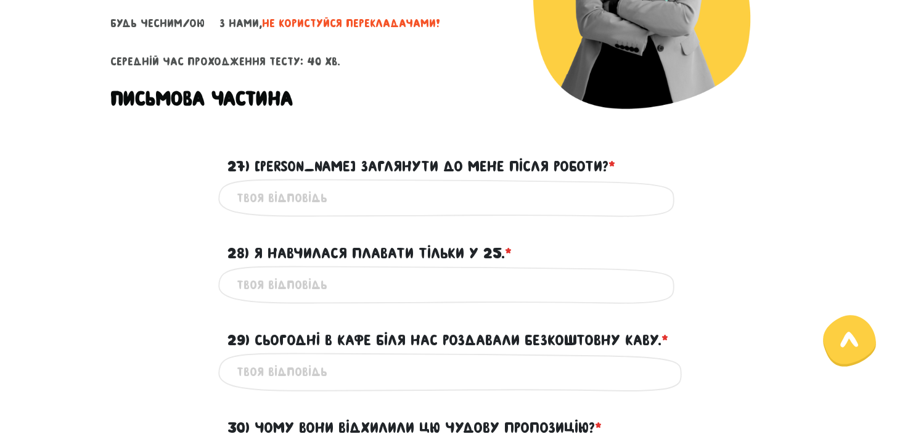
click at [436, 194] on input "27) [PERSON_NAME] заглянути до мене після роботи? * ?" at bounding box center [452, 198] width 431 height 28
drag, startPoint x: 436, startPoint y: 194, endPoint x: 499, endPoint y: 190, distance: 62.9
click at [499, 190] on input "can you drop by my place after work?" at bounding box center [452, 198] width 431 height 28
type input "can you drop by my place after work?"
click at [341, 274] on input "28) Я навчилася плавати тільки у 25. * ?" at bounding box center [452, 285] width 431 height 28
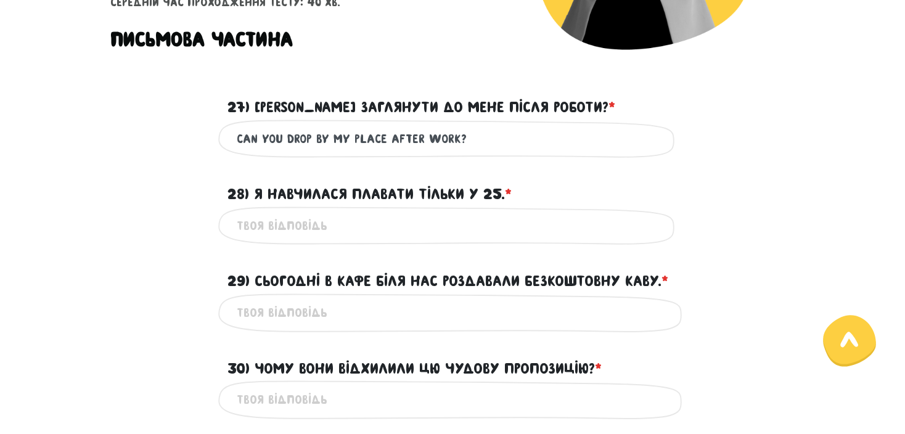
scroll to position [334, 0]
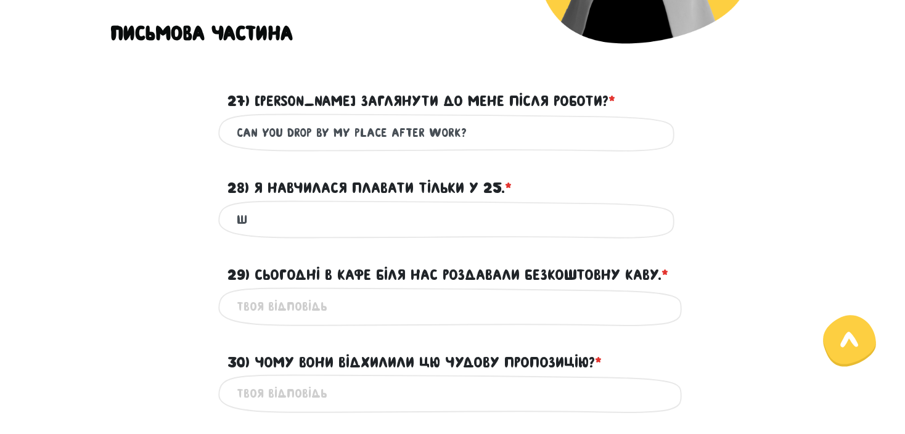
type input "ш"
click at [496, 221] on input "i learned how to swim when only i was" at bounding box center [452, 220] width 431 height 28
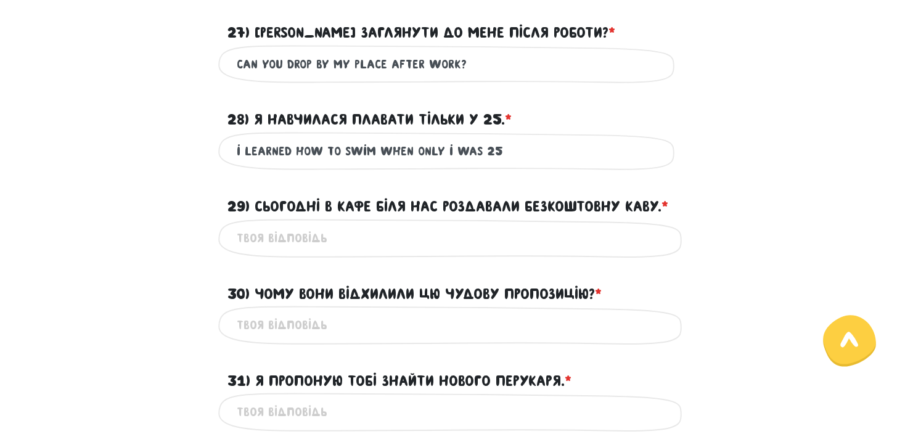
scroll to position [404, 0]
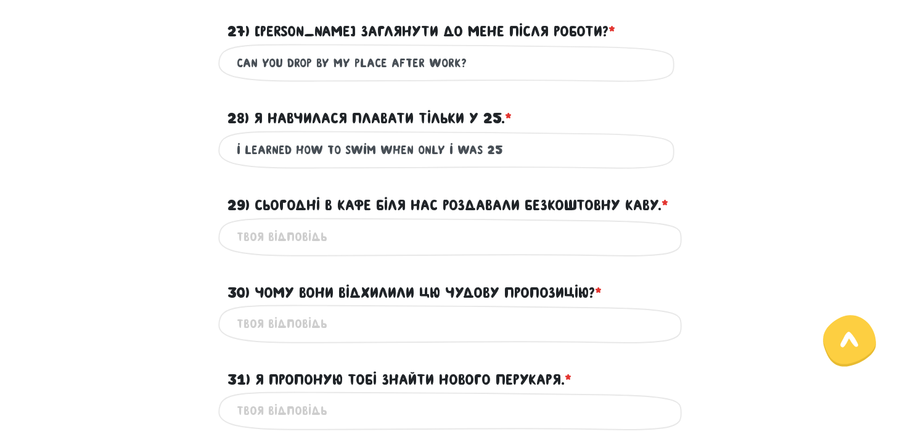
click at [421, 225] on input "29) Сьогодні в кафе біля нас роздавали безкоштовну каву. * ?" at bounding box center [452, 237] width 431 height 28
drag, startPoint x: 414, startPoint y: 152, endPoint x: 378, endPoint y: 147, distance: 36.1
click at [378, 147] on input "i learned how to swim when only i was 25" at bounding box center [452, 150] width 431 height 28
click at [409, 150] on input "i learned how to swim only i was 25" at bounding box center [452, 150] width 431 height 28
type input "i learned how to swim only when i was 25"
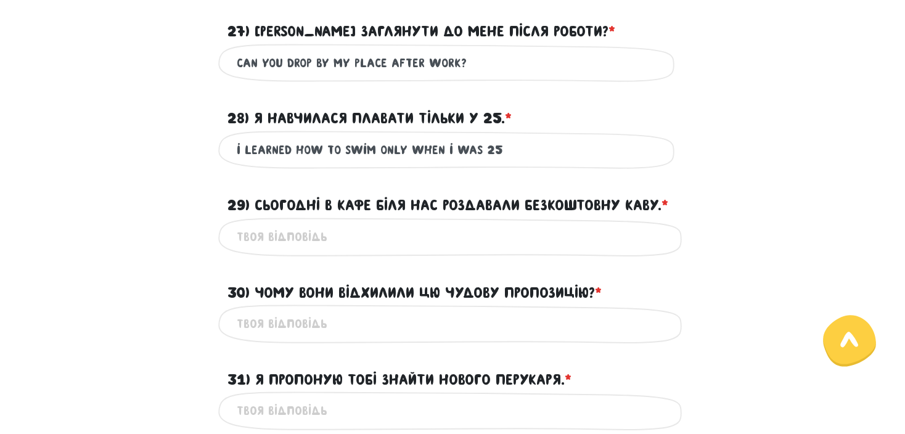
click at [332, 242] on input "29) Сьогодні в кафе біля нас роздавали безкоштовну каву. * ?" at bounding box center [452, 237] width 431 height 28
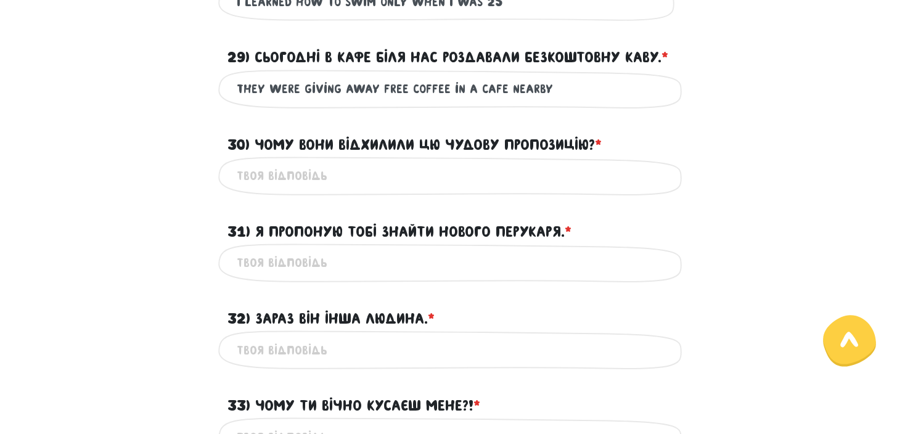
scroll to position [553, 0]
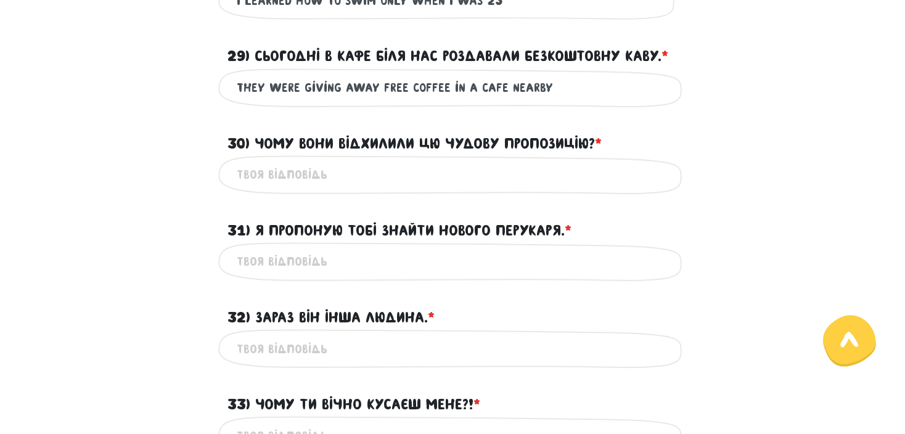
click at [419, 158] on div "Це обов'язкове поле" at bounding box center [452, 174] width 468 height 39
click at [540, 82] on input "they were giving away free coffee in a cafe nearby" at bounding box center [452, 88] width 431 height 28
type input "they were giving away free coffee in a cafe nearby [GEOGRAPHIC_DATA]"
click at [421, 166] on input "30) Чому вони відхилили цю чудову пропозицію? * ?" at bounding box center [452, 175] width 431 height 28
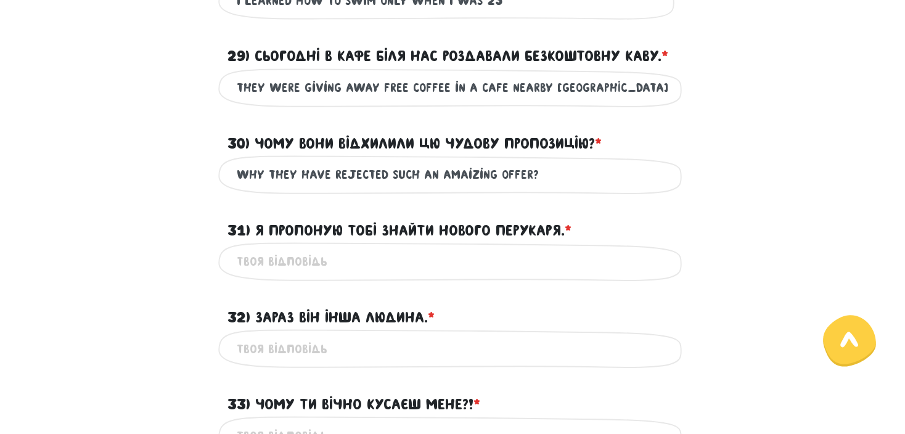
type input "why they have rejected such an amaizing offer?"
click at [356, 264] on input "31) Я пропоную тобі знайти нового перукаря. * ?" at bounding box center [452, 262] width 431 height 28
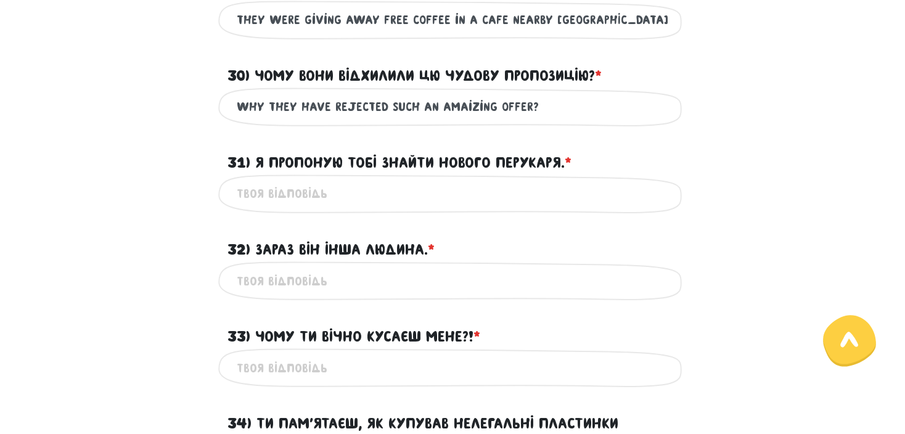
scroll to position [623, 0]
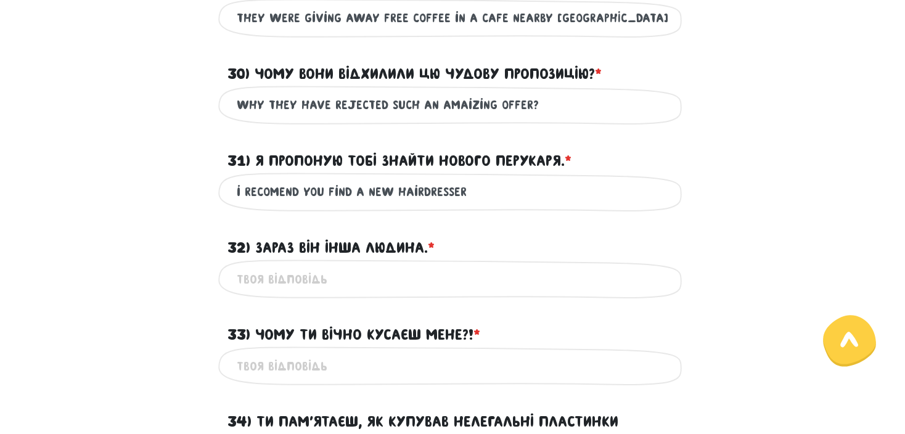
drag, startPoint x: 297, startPoint y: 192, endPoint x: 410, endPoint y: 190, distance: 112.8
click at [410, 190] on input "i recomend you find a new hairdresser" at bounding box center [452, 192] width 431 height 28
click at [510, 192] on input "i recomend you find a new hairdresser" at bounding box center [452, 192] width 431 height 28
click at [296, 193] on input "i recomend you find a new hairdresser" at bounding box center [452, 192] width 431 height 28
drag, startPoint x: 296, startPoint y: 193, endPoint x: 247, endPoint y: 193, distance: 49.3
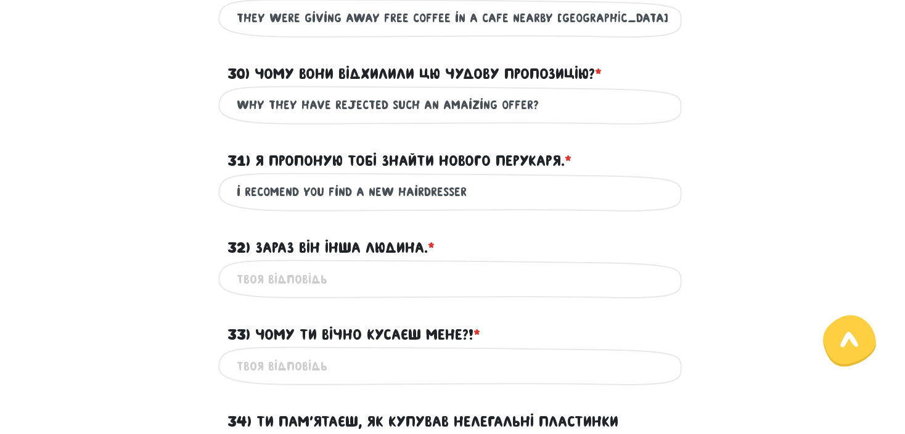
click at [247, 193] on input "i recomend you find a new hairdresser" at bounding box center [452, 192] width 431 height 28
type input "i suggest you find a new hairdresser"
click at [356, 272] on input "32) Зараз він інша людина. * ?" at bounding box center [452, 279] width 431 height 28
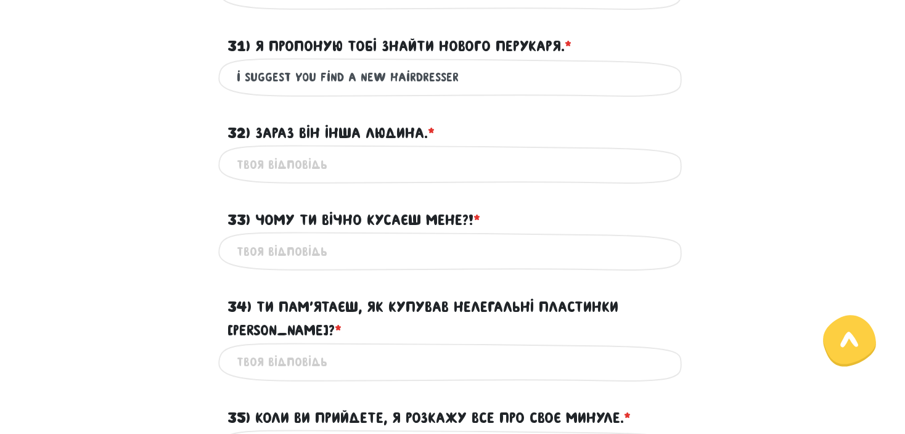
scroll to position [737, 0]
click at [288, 162] on input "he is a diferent person now" at bounding box center [452, 165] width 431 height 28
type input "he is a different person now"
click at [296, 256] on input "33) Чому ти вічно кусаєш мене?! * ?" at bounding box center [452, 252] width 431 height 28
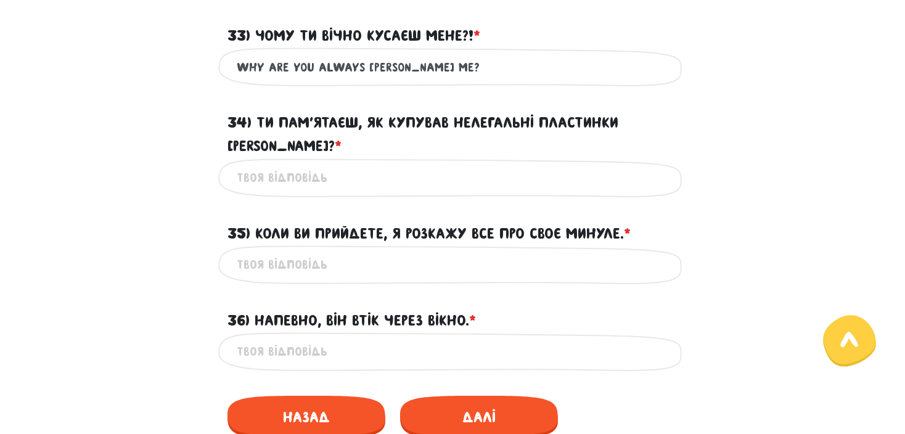
scroll to position [926, 0]
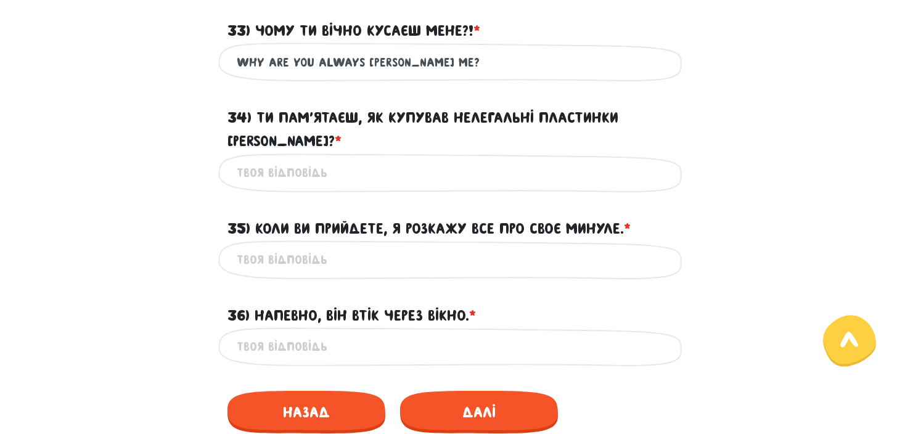
type input "why are you always [PERSON_NAME] me?"
click at [305, 159] on input "34) Ти пам’ятаєш, як купував нелегальні пластинки [PERSON_NAME]? * ?" at bounding box center [452, 173] width 431 height 28
click at [305, 159] on input "do you remmember" at bounding box center [452, 173] width 431 height 28
click at [339, 159] on input "do you remember" at bounding box center [452, 173] width 431 height 28
click at [442, 159] on input "do you remember how i bought illigal" at bounding box center [452, 173] width 431 height 28
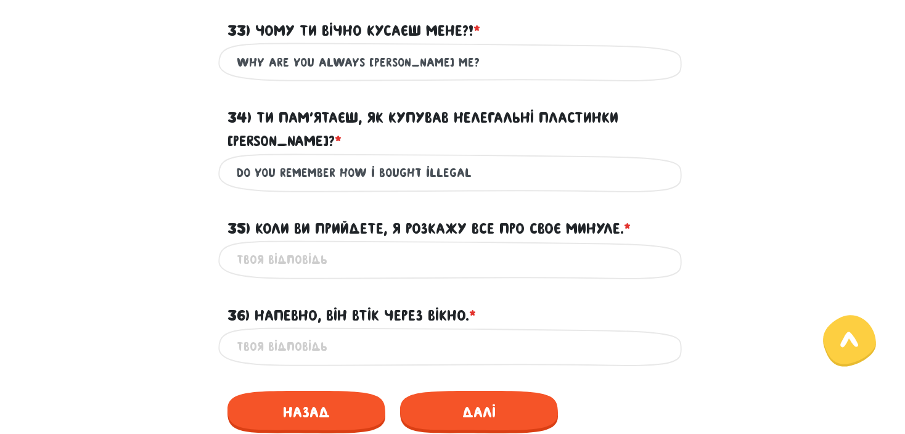
click at [486, 159] on input "do you remember how i bought illegal" at bounding box center [452, 173] width 431 height 28
type input "do you remember how i bought illegal beatles records?"
click at [398, 246] on input "35) Коли ви прийдете, я розкажу все про своє минуле. * ?" at bounding box center [452, 260] width 431 height 28
drag, startPoint x: 392, startPoint y: 200, endPoint x: 549, endPoint y: 211, distance: 157.6
click at [549, 217] on label "35) Коли ви прийдете, я розкажу все про своє минуле. * ?" at bounding box center [428, 228] width 403 height 23
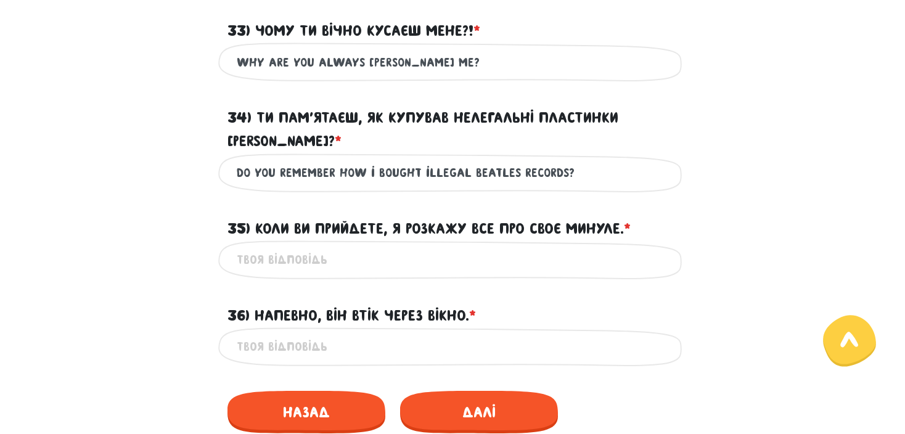
click at [549, 246] on input "35) Коли ви прийдете, я розкажу все про своє минуле. * ?" at bounding box center [452, 260] width 431 height 28
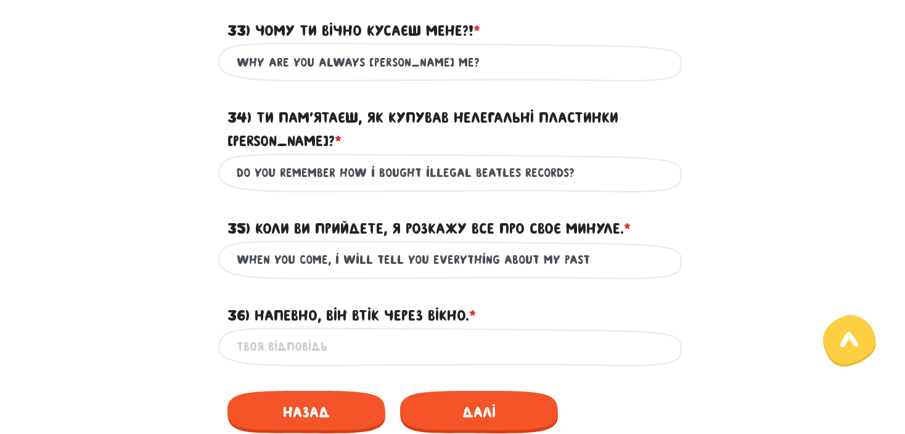
type input "when you come, i will tell you everything about my past"
click at [483, 303] on div "36) Напевно, він втік через вікно. * ?" at bounding box center [452, 308] width 468 height 38
click at [461, 333] on input "36) Напевно, він втік через вікно. * ?" at bounding box center [452, 347] width 431 height 28
click at [507, 333] on input "he must have escaped through window" at bounding box center [452, 347] width 431 height 28
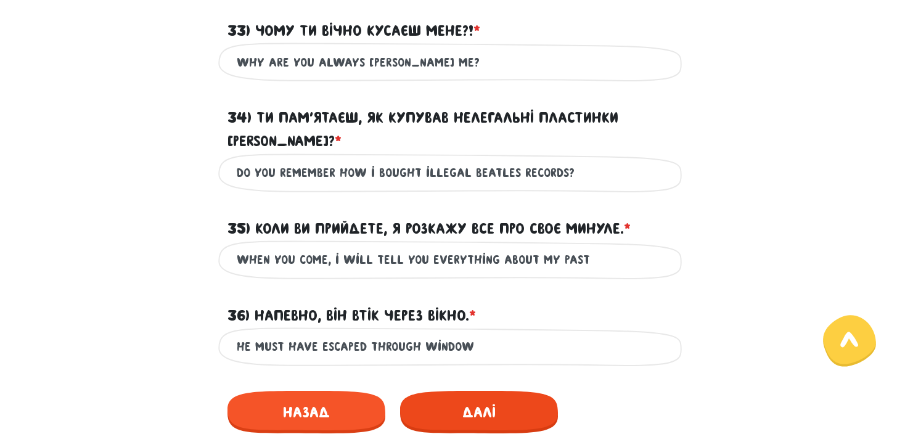
type input "he must have escaped through window"
click at [488, 391] on span "Далі" at bounding box center [479, 412] width 158 height 43
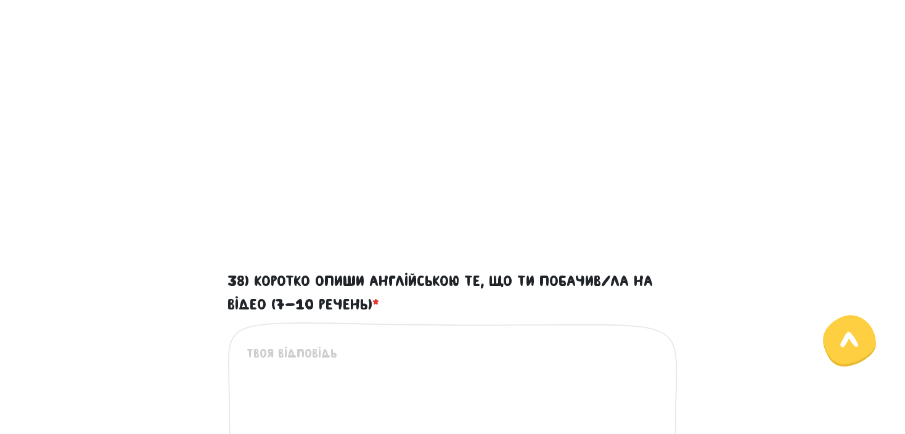
scroll to position [465, 0]
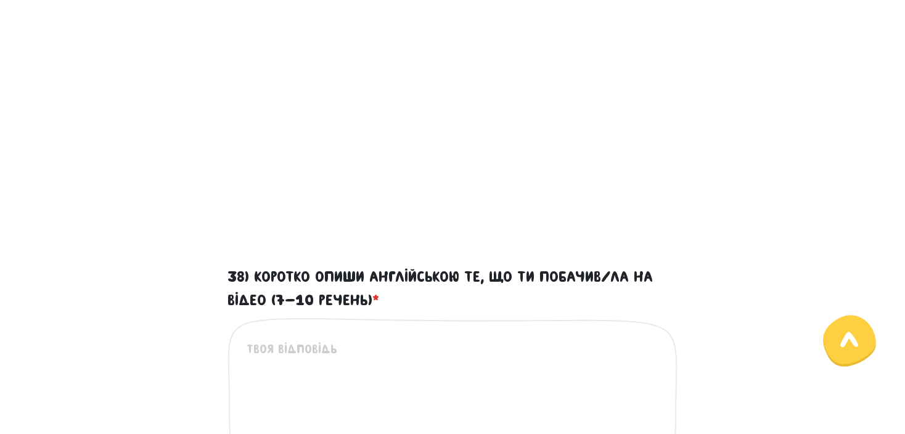
click at [358, 348] on textarea "38) Коротко опиши англійською те, що ти побачив/ла на відео (7-10 речень) *" at bounding box center [453, 416] width 413 height 152
type textarea "o"
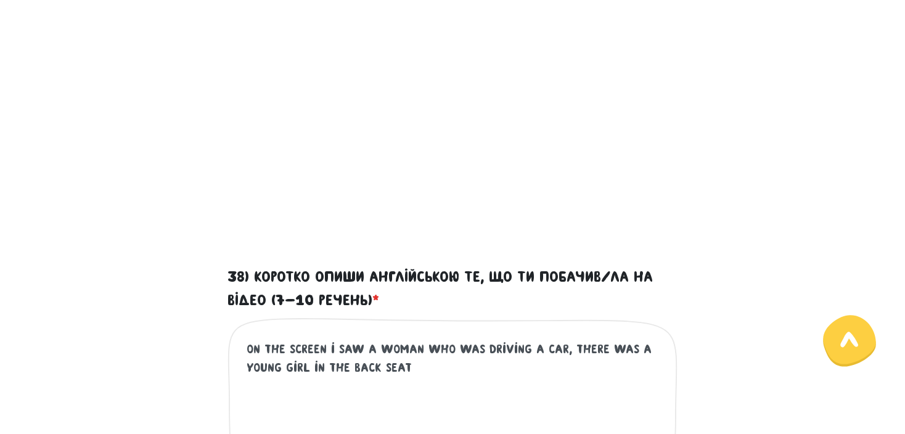
click at [563, 344] on textarea "on the screen i saw a woman who was driving a car, there was a young girl in th…" at bounding box center [453, 416] width 413 height 152
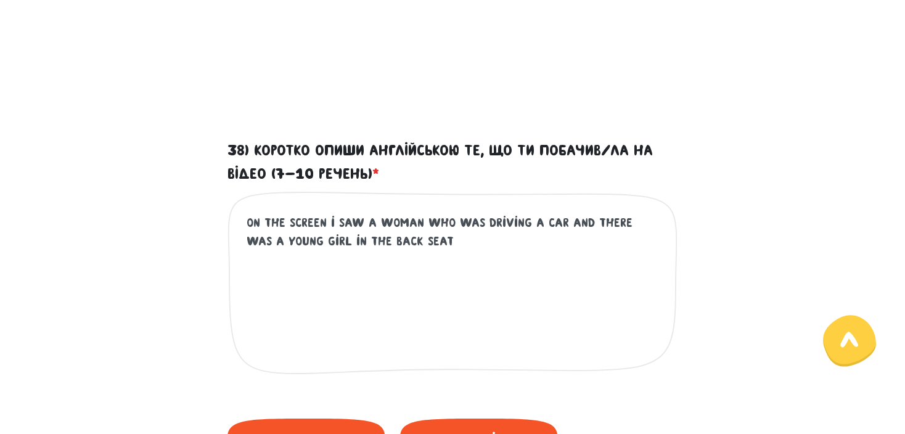
scroll to position [594, 0]
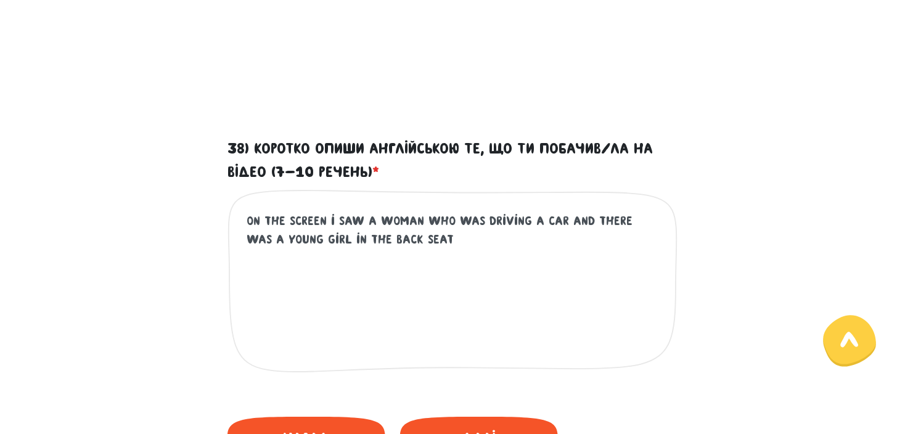
click at [429, 222] on textarea "on the screen i saw a woman who was driving a car and there was a young girl in…" at bounding box center [453, 287] width 413 height 152
click at [416, 237] on textarea "on the screen i saw a woman who was driving a car and there was a young girl in…" at bounding box center [453, 287] width 413 height 152
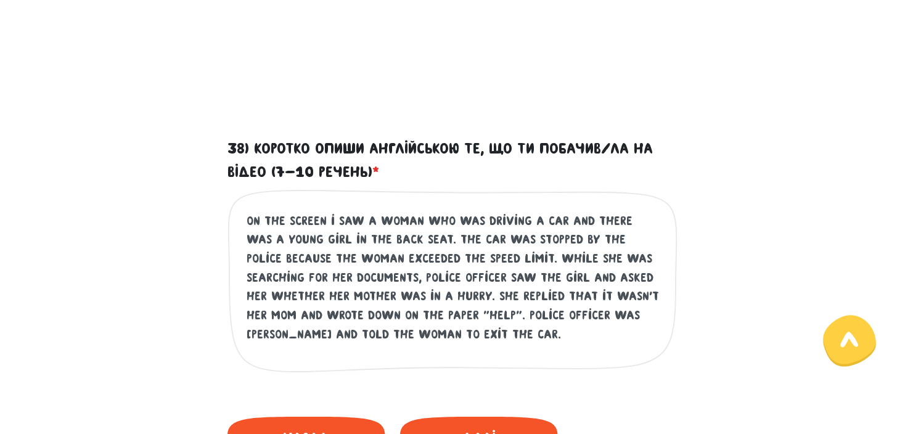
click at [522, 315] on textarea "on the screen i saw a woman who was driving a car and there was a young girl in…" at bounding box center [453, 287] width 413 height 152
click at [396, 332] on textarea "on the screen i saw a woman who was driving a car and there was a young girl in…" at bounding box center [453, 287] width 413 height 152
drag, startPoint x: 404, startPoint y: 334, endPoint x: 430, endPoint y: 329, distance: 26.5
click at [430, 329] on textarea "on the screen i saw a woman who was driving a car and there was a young girl in…" at bounding box center [453, 287] width 413 height 152
click at [627, 334] on textarea "on the screen i saw a woman who was driving a car and there was a young girl in…" at bounding box center [453, 287] width 413 height 152
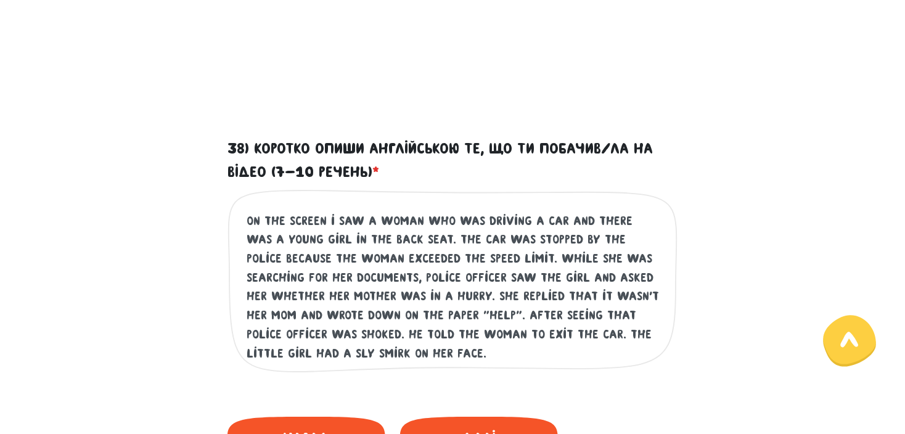
click at [261, 294] on textarea "on the screen i saw a woman who was driving a car and there was a young girl in…" at bounding box center [453, 287] width 413 height 152
click at [268, 294] on textarea "on the screen i saw a woman who was driving a car and there was a young girl in…" at bounding box center [453, 287] width 413 height 152
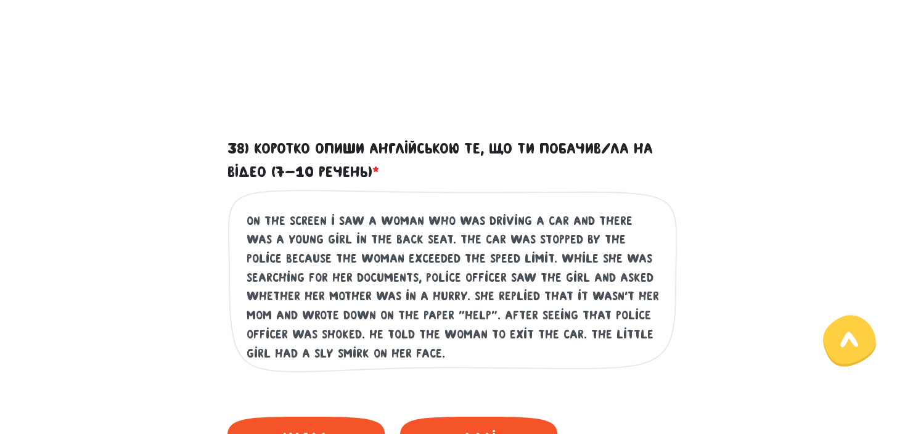
drag, startPoint x: 530, startPoint y: 292, endPoint x: 492, endPoint y: 294, distance: 38.3
click at [492, 294] on textarea "on the screen i saw a woman who was driving a car and there was a young girl in…" at bounding box center [453, 287] width 413 height 152
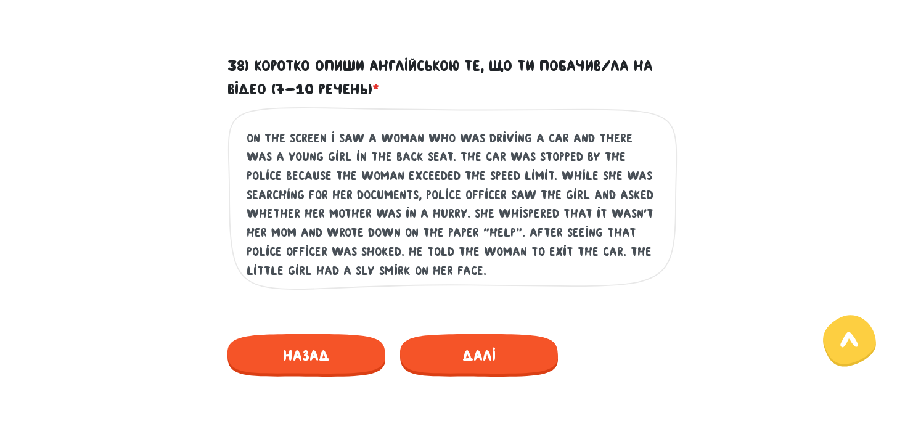
scroll to position [692, 0]
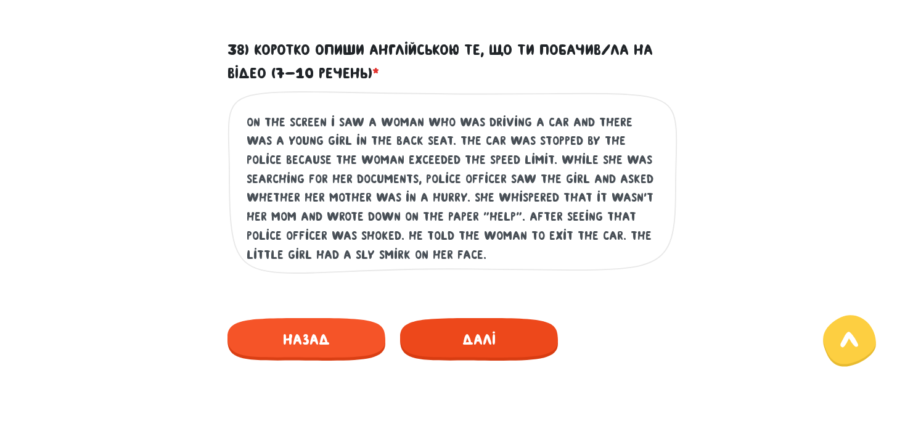
type textarea "on the screen i saw a woman who was driving a car and there was a young girl in…"
click at [485, 324] on span "Далі" at bounding box center [479, 339] width 158 height 43
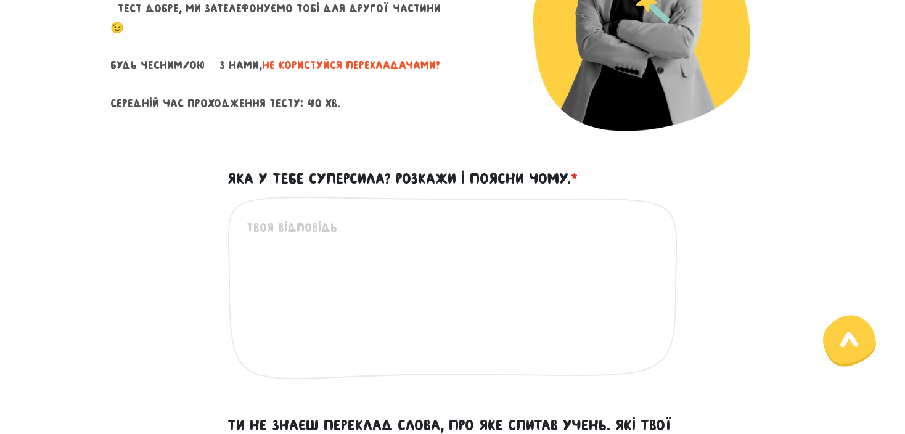
scroll to position [266, 0]
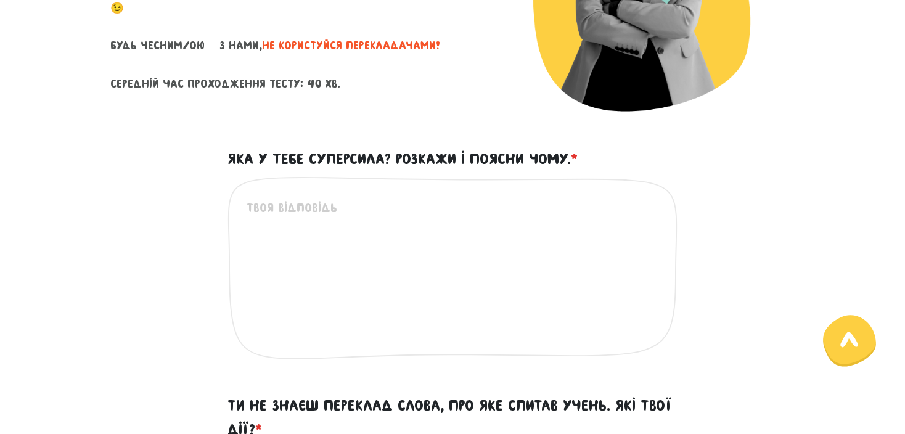
click at [485, 324] on textarea "Яка у тебе суперсила? Розкажи і поясни чому. *" at bounding box center [453, 274] width 413 height 152
click at [578, 153] on span "*" at bounding box center [574, 158] width 7 height 17
click at [578, 198] on textarea "Яка у тебе суперсила? Розкажи і поясни чому. *" at bounding box center [453, 274] width 413 height 152
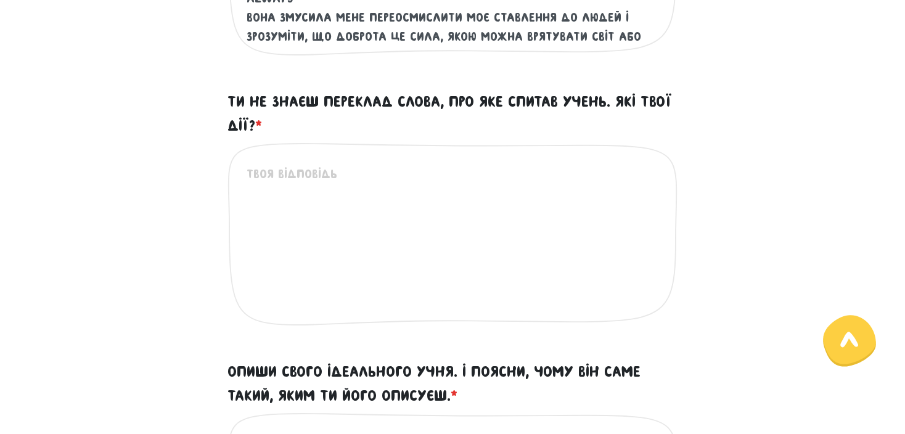
scroll to position [571, 0]
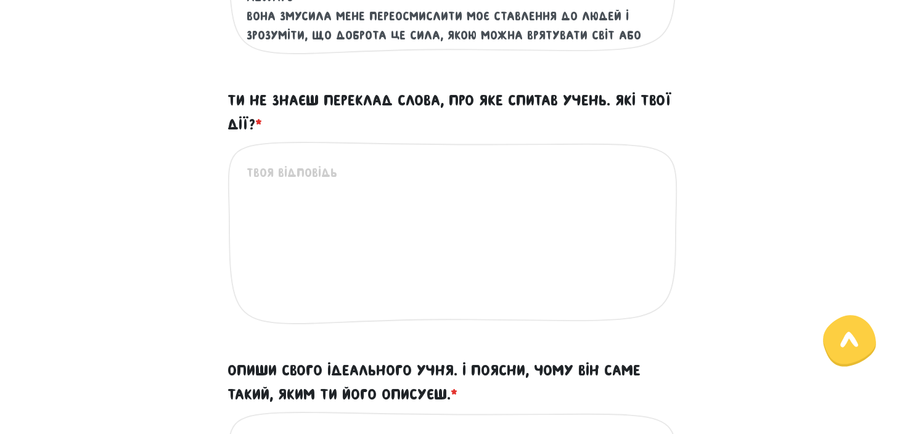
type textarea "ставитися до людей з добротою. Я переконана, що доброта це найважливіше в щоден…"
click at [420, 178] on textarea "Ти не знаєш переклад слова, про яке спитав учень. Які твої дії? *" at bounding box center [453, 239] width 413 height 152
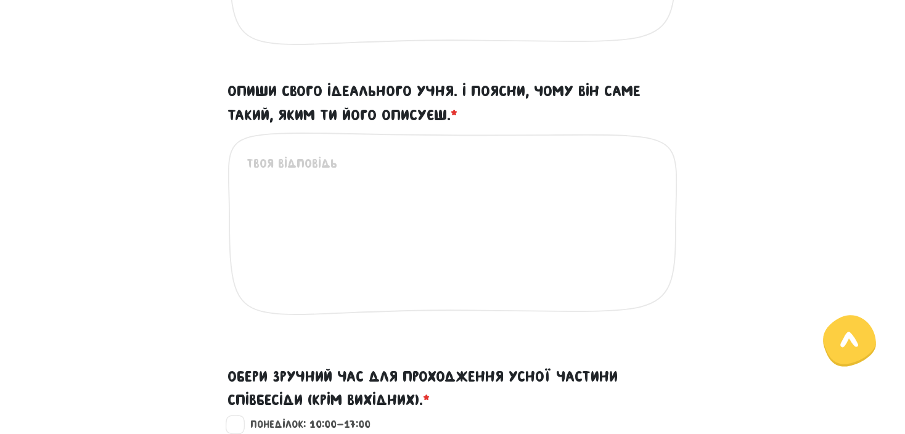
scroll to position [853, 0]
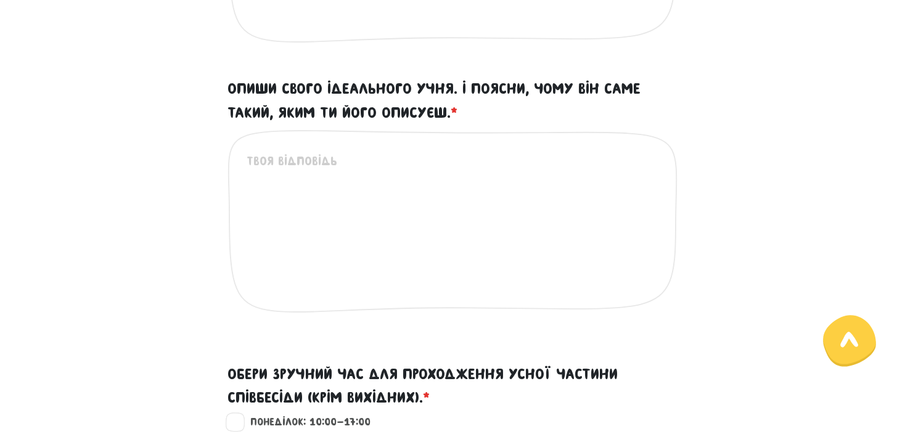
type textarea "сказати правду,що я не знаю переклад цього слова (я вважаю чесність це найголов…"
click at [413, 161] on textarea "Опиши свого ідеального учня. І поясни, чому він саме такий, яким ти його описує…" at bounding box center [453, 228] width 413 height 152
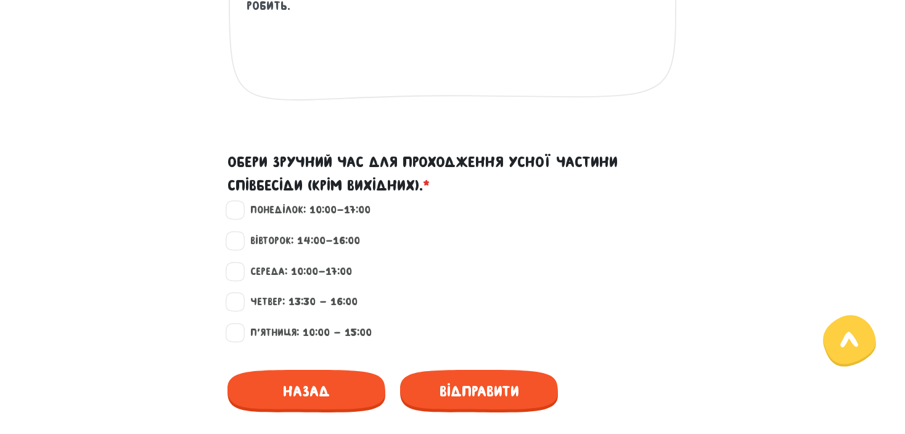
scroll to position [1070, 0]
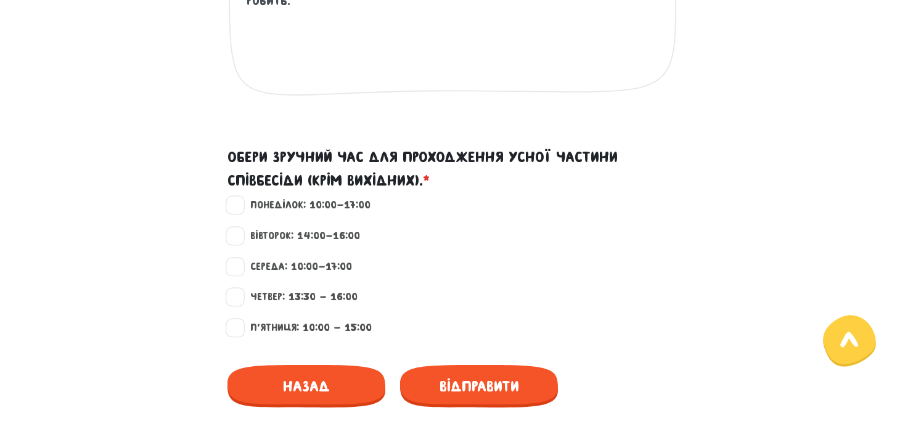
type textarea "скоріш за все це буде людина мого віку, з ними легше ловити зв'язок. вона буде …"
click at [251, 239] on label "Вівторок: 14:00-16:00" at bounding box center [300, 236] width 120 height 16
click at [240, 239] on input "Вівторок: 14:00-16:00" at bounding box center [236, 234] width 10 height 12
checkbox input "true"
click at [243, 269] on label "Середа: 10:00-17:00" at bounding box center [296, 267] width 112 height 16
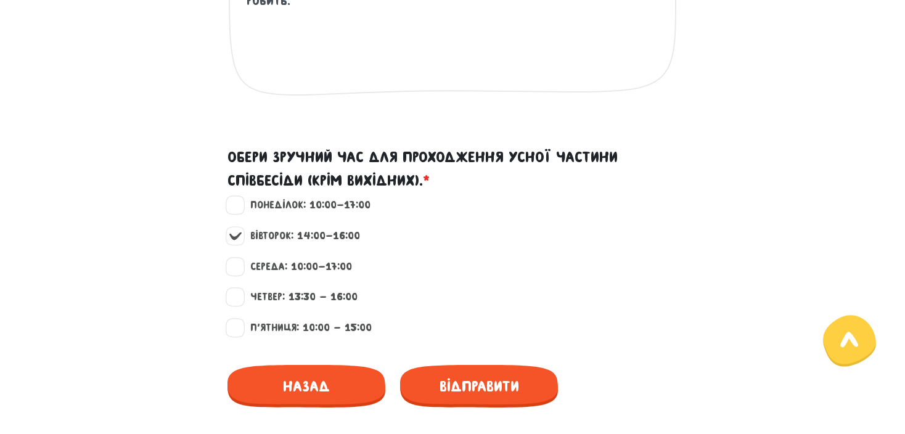
click at [240, 269] on input "Середа: 10:00-17:00" at bounding box center [236, 265] width 10 height 12
click at [240, 268] on label "Середа: 10:00-17:00" at bounding box center [296, 267] width 112 height 16
click at [238, 268] on input "Середа: 10:00-17:00" at bounding box center [236, 265] width 10 height 12
checkbox input "false"
click at [461, 395] on span "Відправити" at bounding box center [479, 386] width 158 height 43
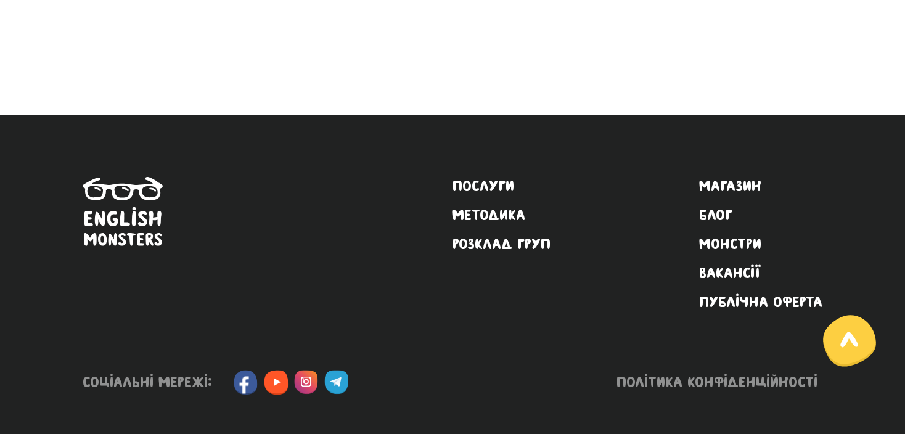
scroll to position [399, 0]
